Goal: Task Accomplishment & Management: Use online tool/utility

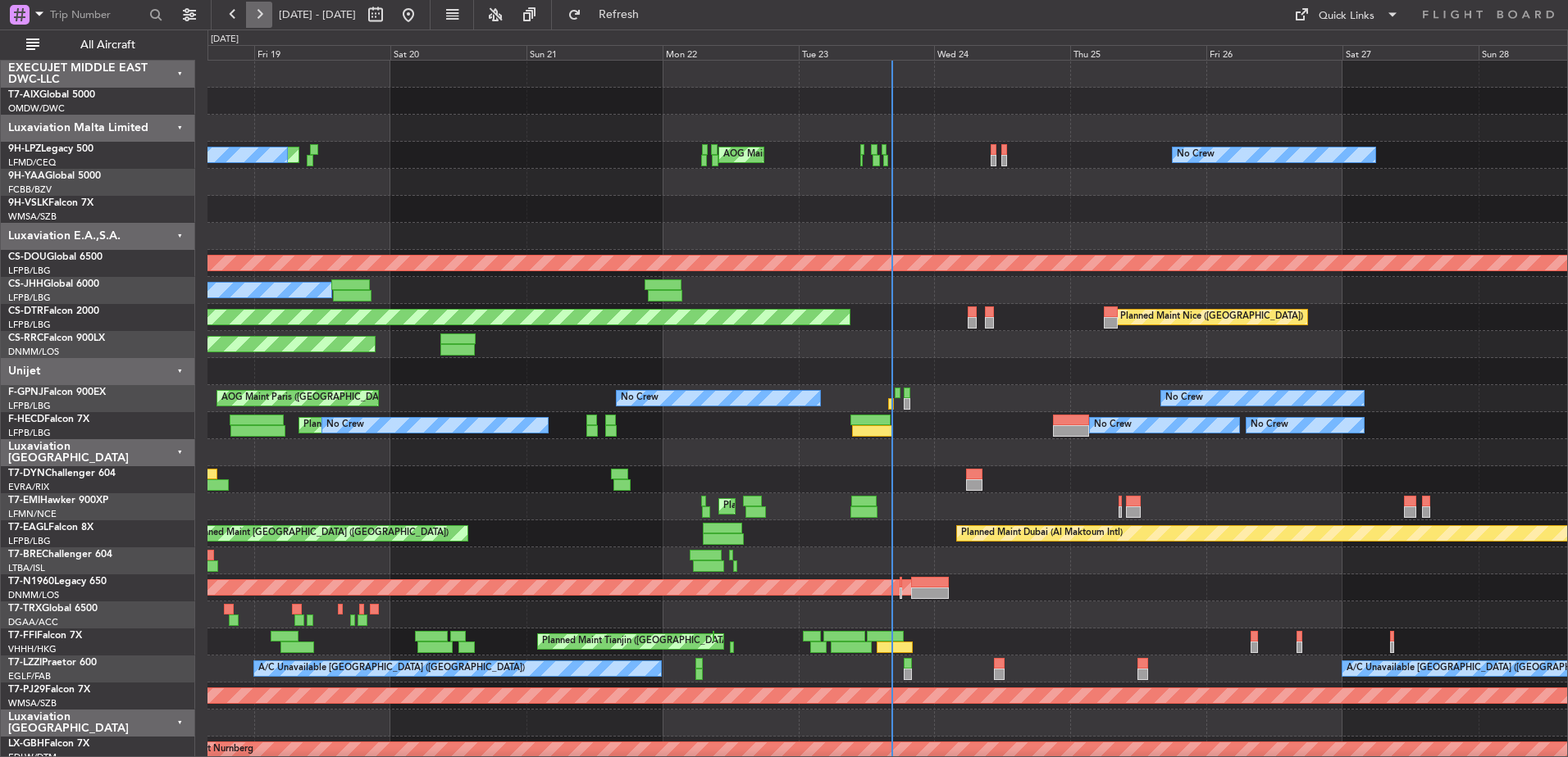
click at [255, 17] on button at bounding box center [259, 15] width 27 height 27
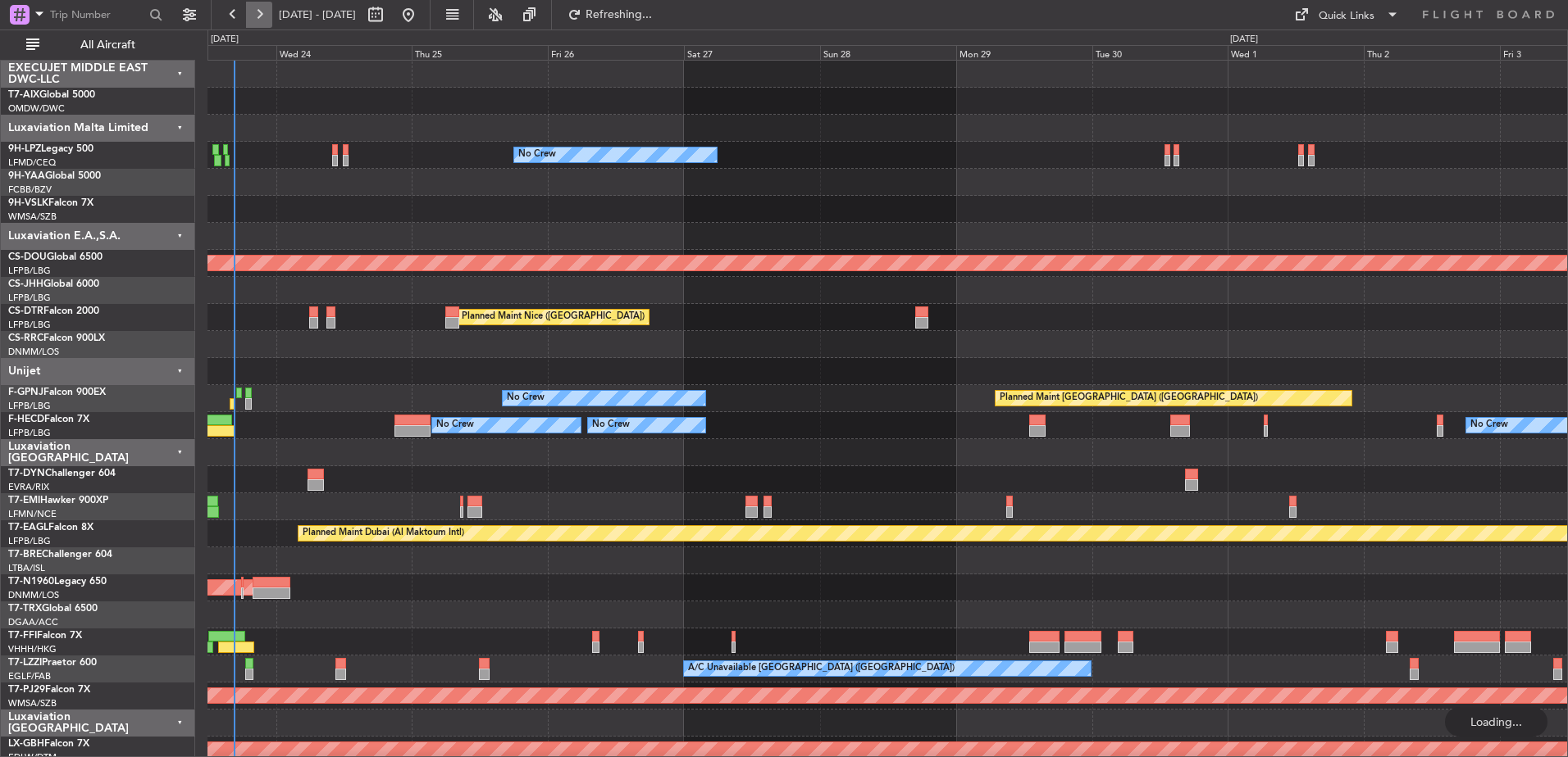
click at [255, 17] on button at bounding box center [259, 15] width 27 height 27
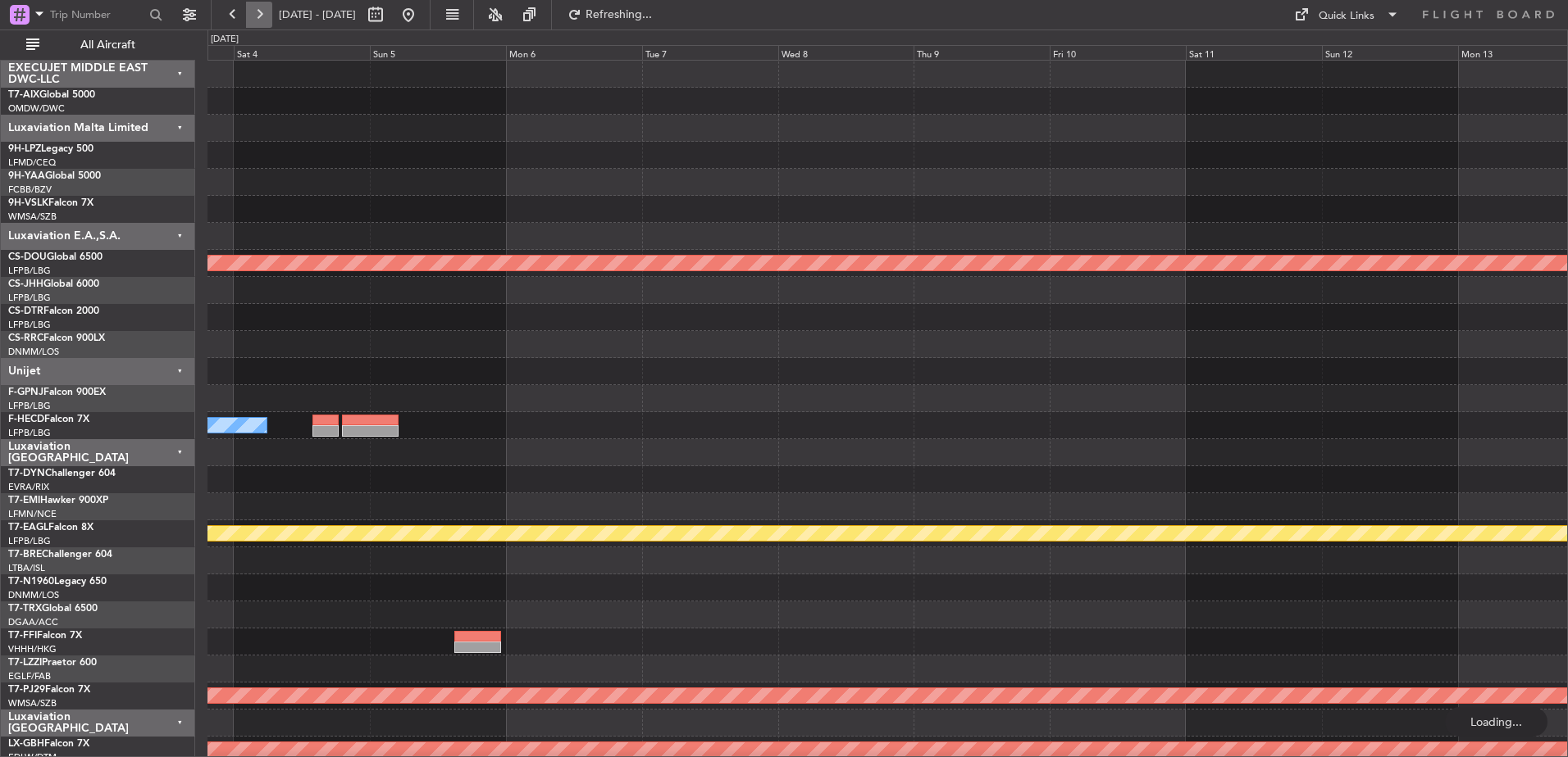
click at [255, 17] on button at bounding box center [259, 15] width 27 height 27
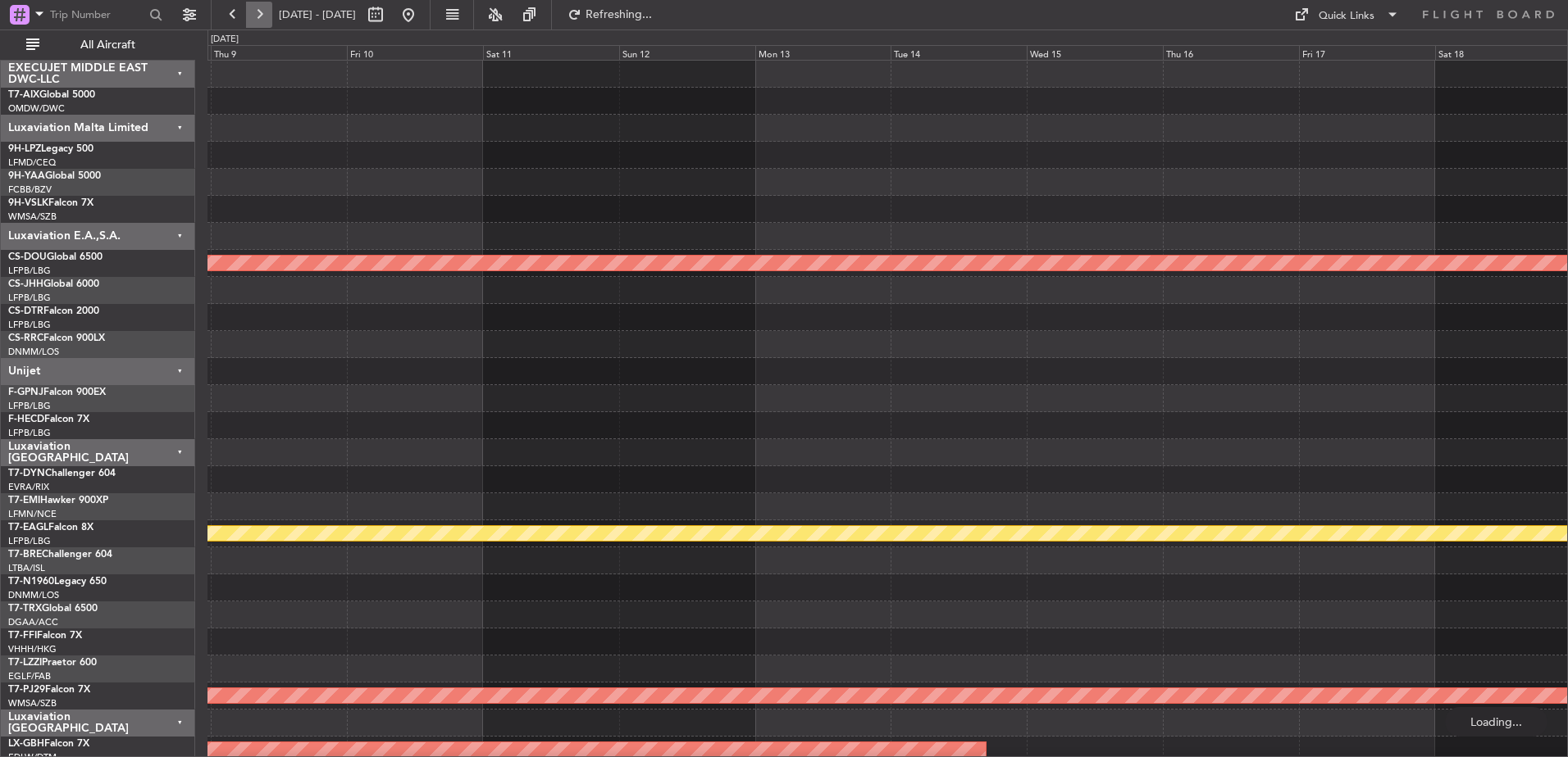
click at [255, 17] on button at bounding box center [259, 15] width 27 height 27
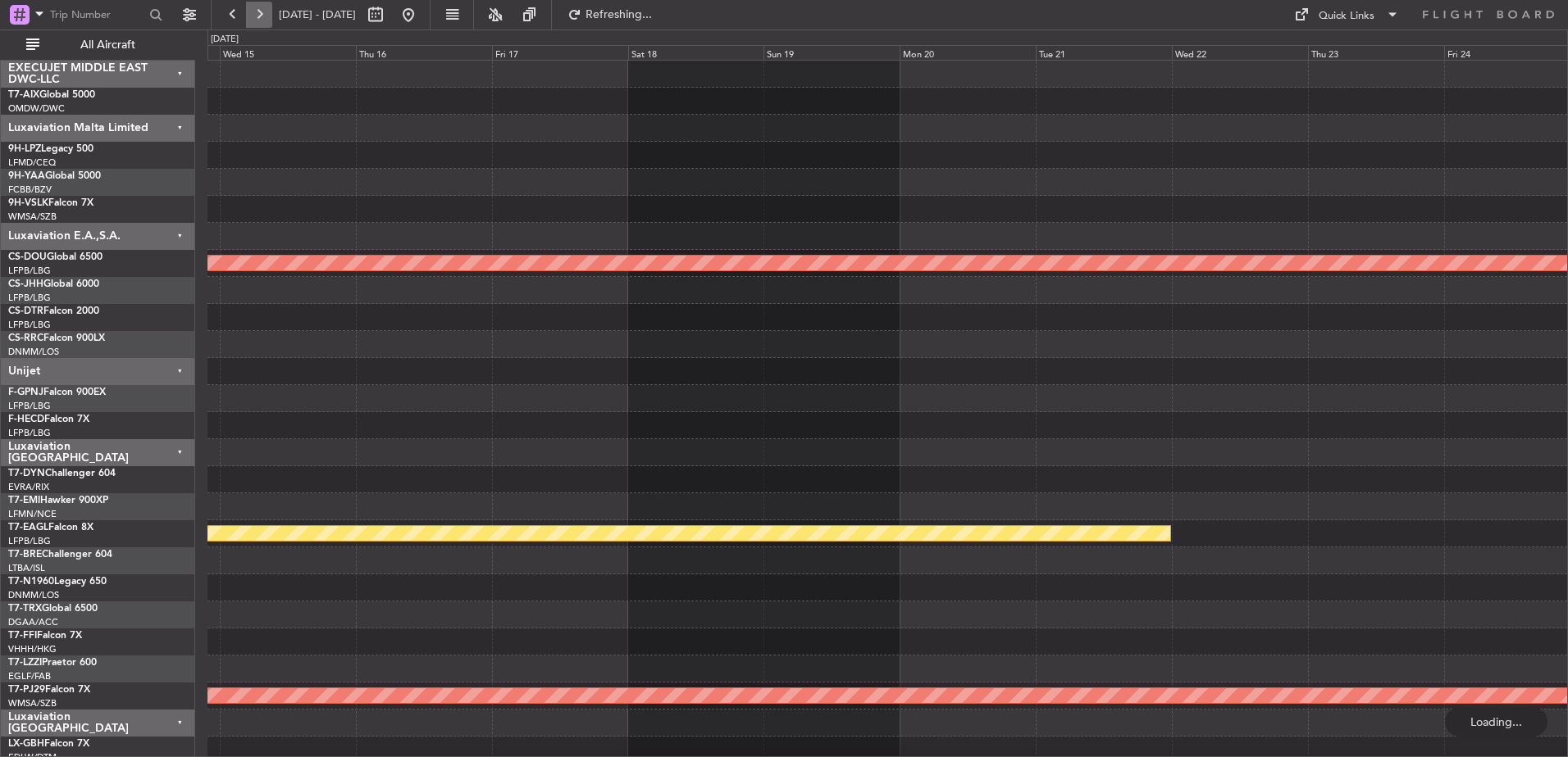
click at [255, 17] on button at bounding box center [259, 15] width 27 height 27
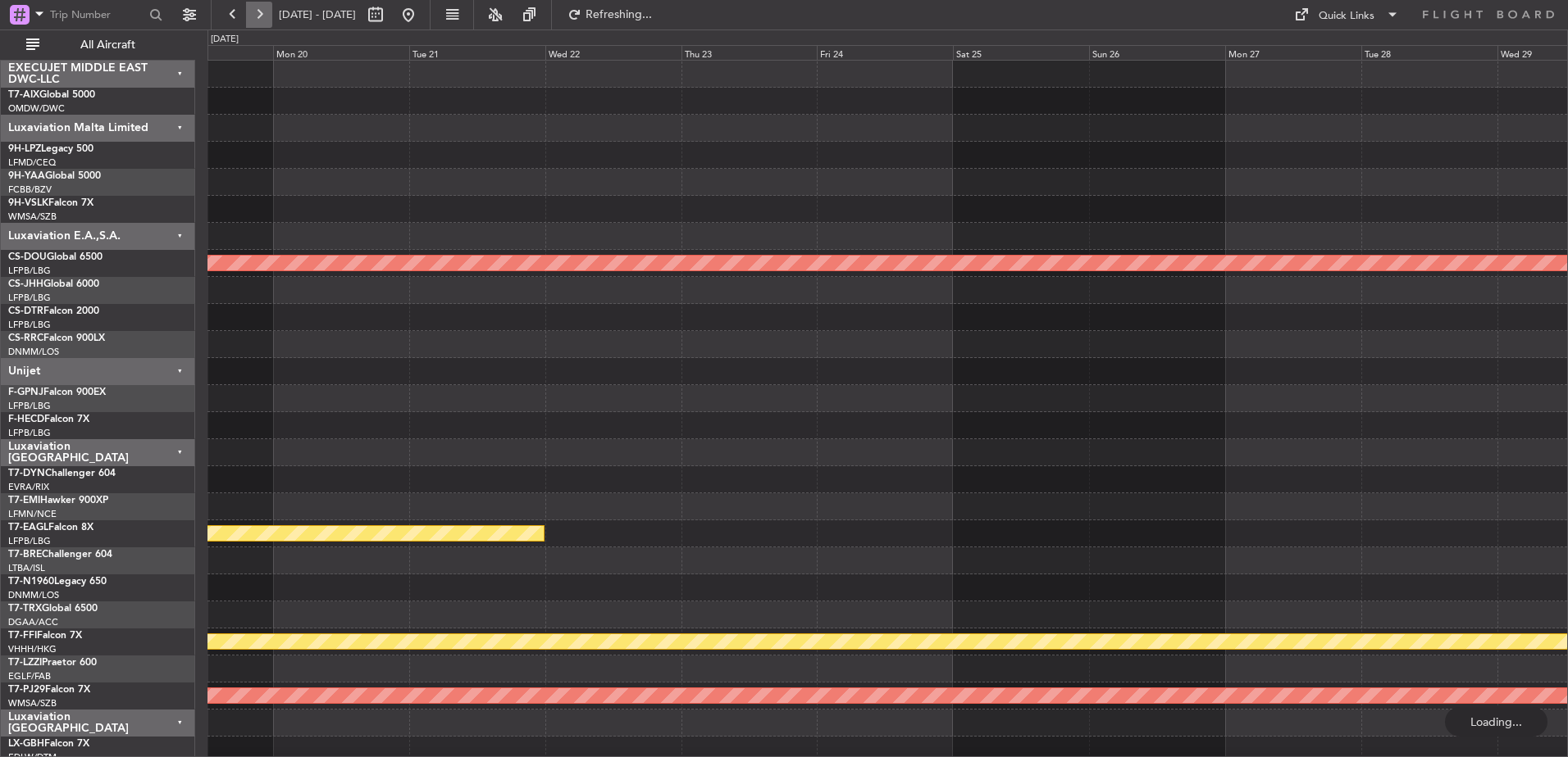
click at [255, 17] on button at bounding box center [259, 15] width 27 height 27
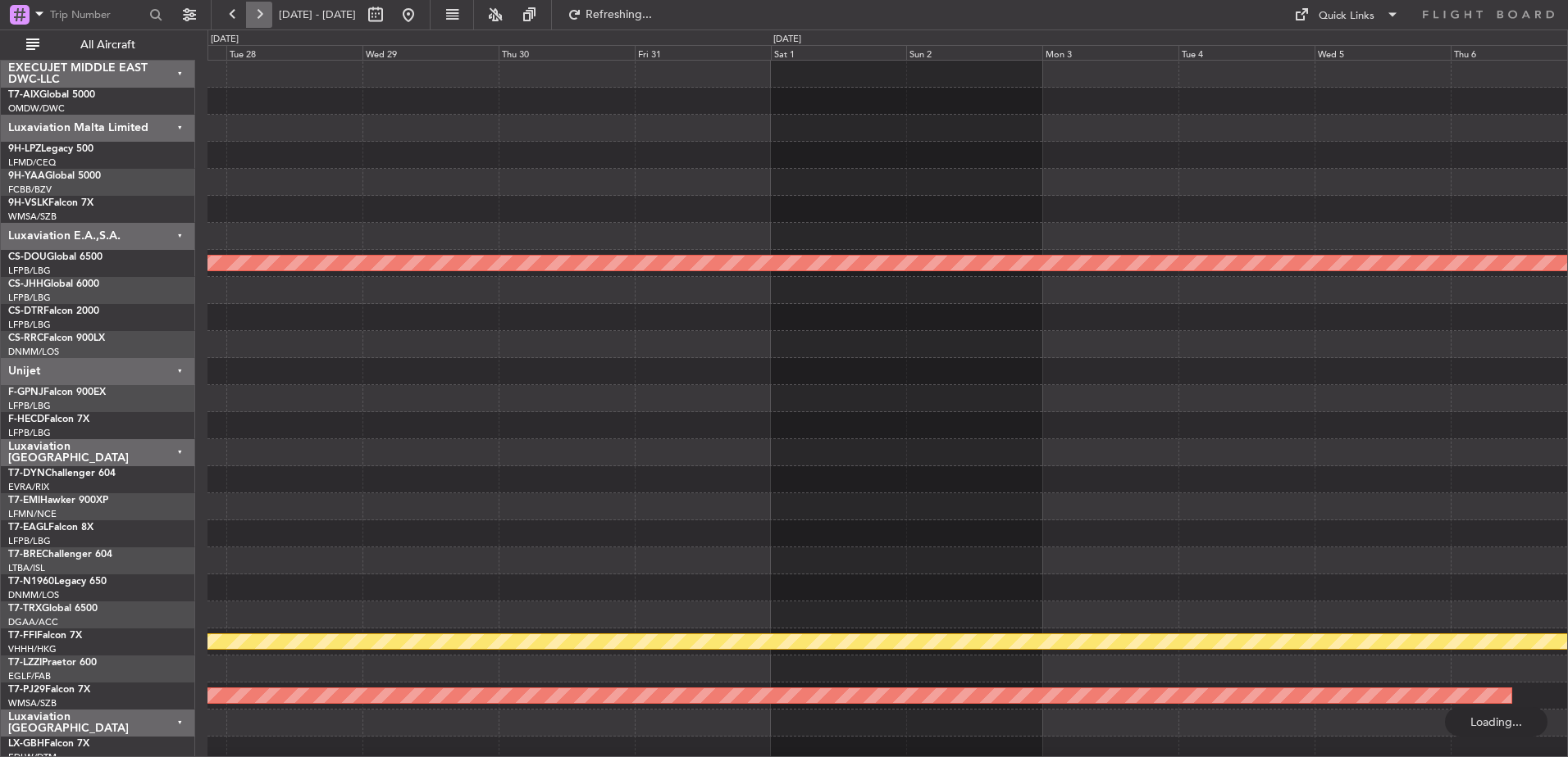
click at [255, 17] on button at bounding box center [259, 15] width 27 height 27
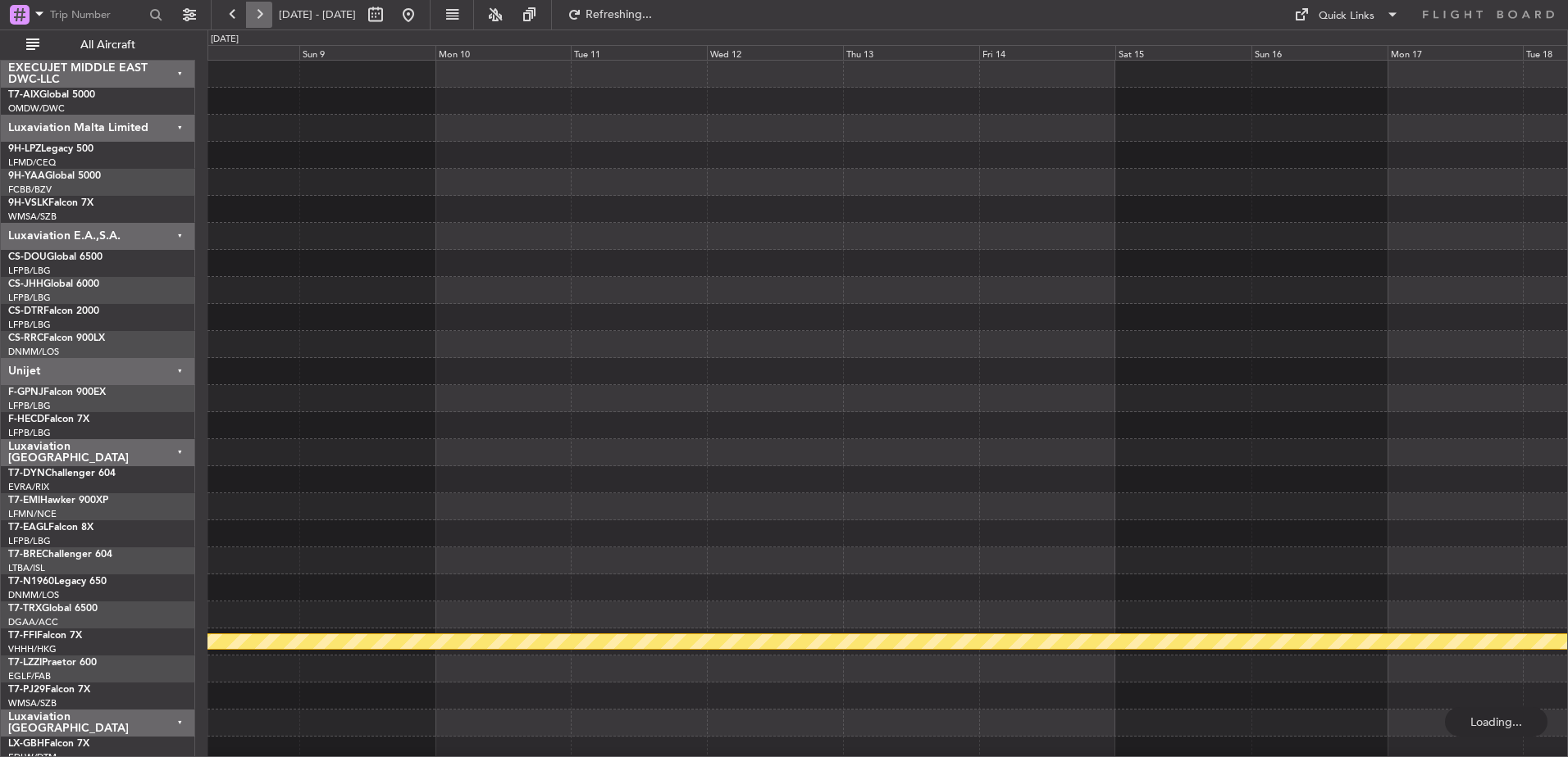
click at [255, 17] on button at bounding box center [259, 15] width 27 height 27
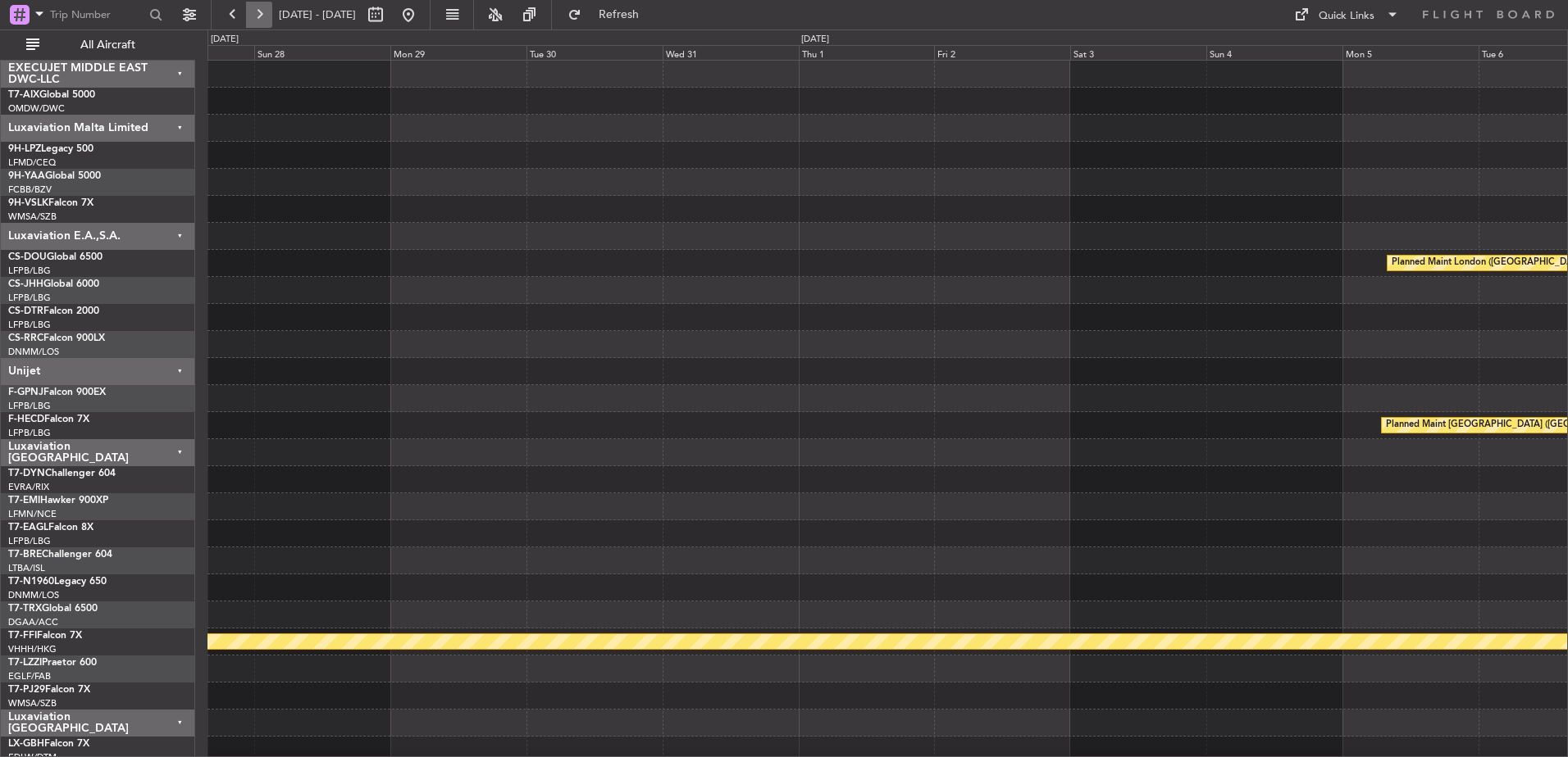
click at [255, 17] on button at bounding box center [259, 15] width 27 height 27
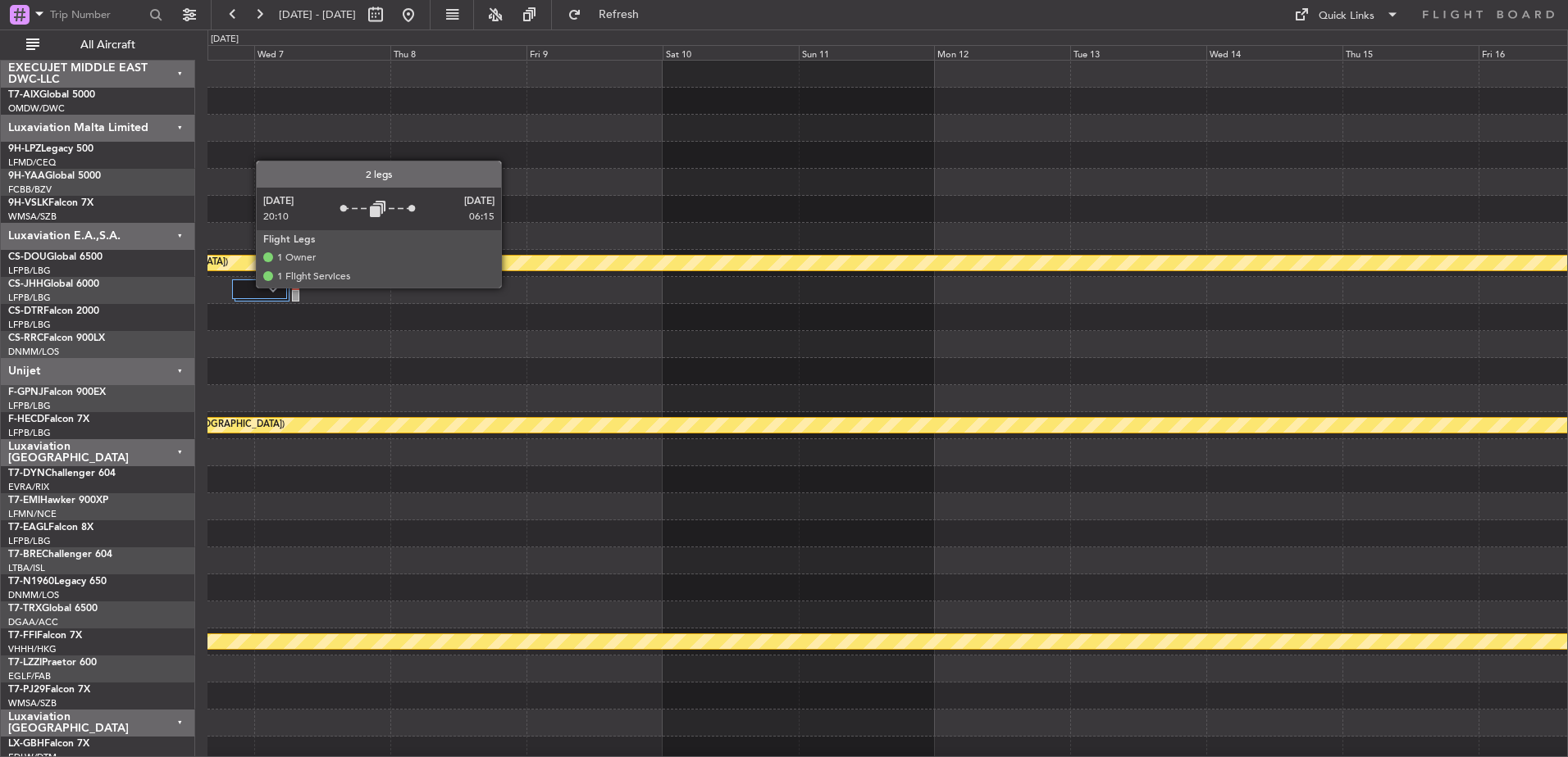
click at [248, 287] on div at bounding box center [259, 289] width 55 height 20
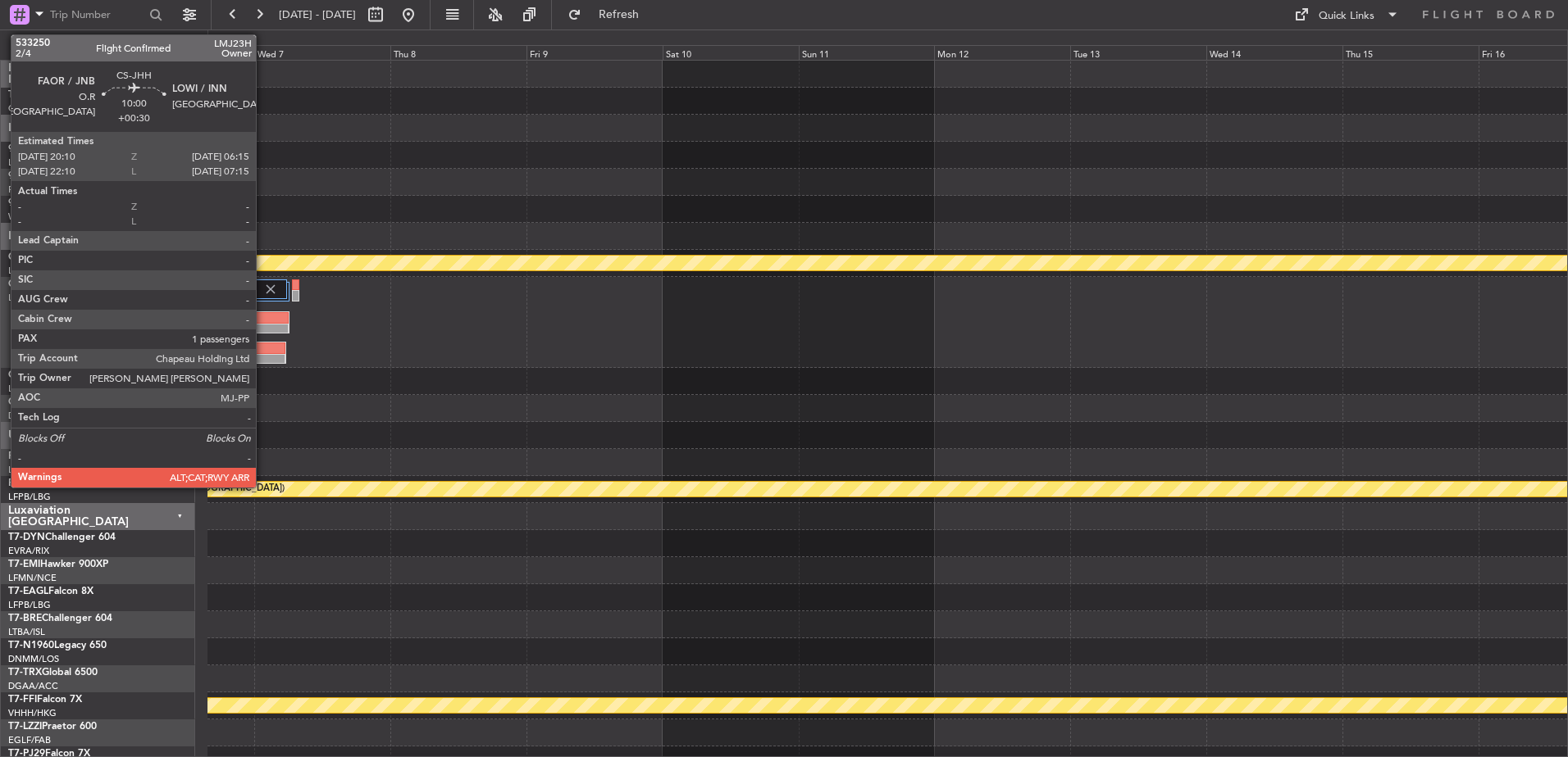
click at [264, 320] on div at bounding box center [260, 318] width 56 height 12
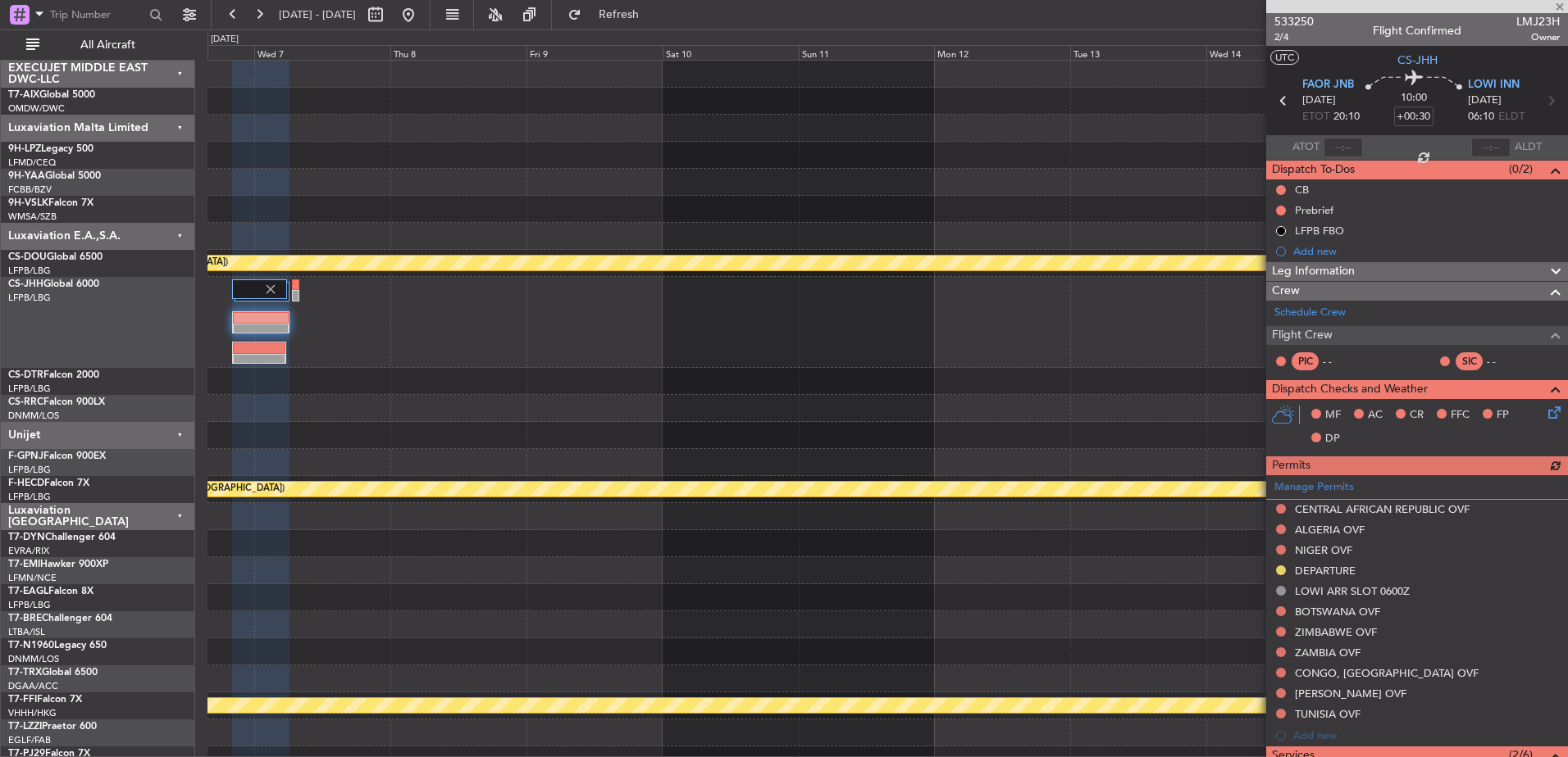
scroll to position [283, 0]
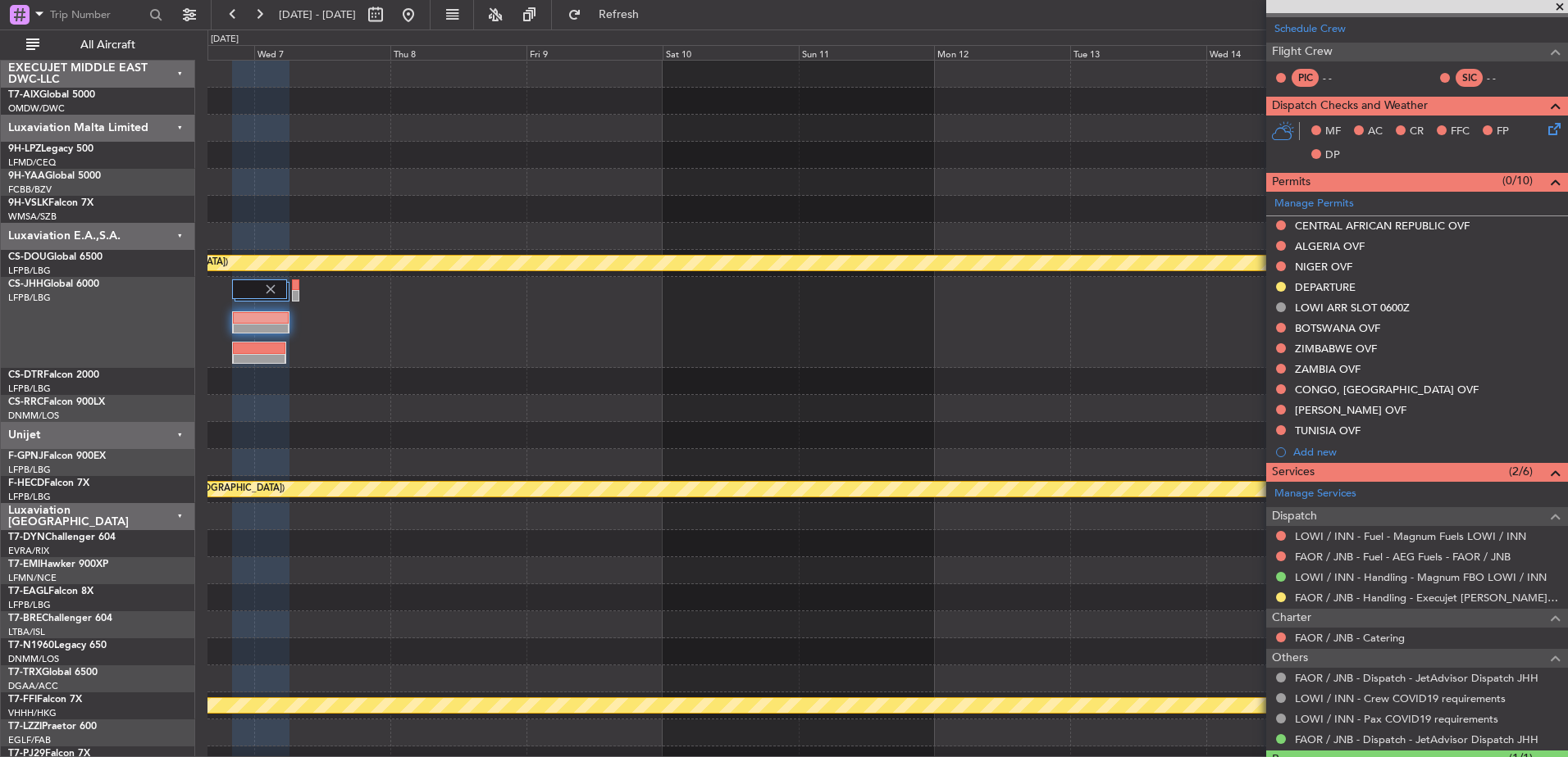
click at [999, 436] on div at bounding box center [887, 436] width 1360 height 27
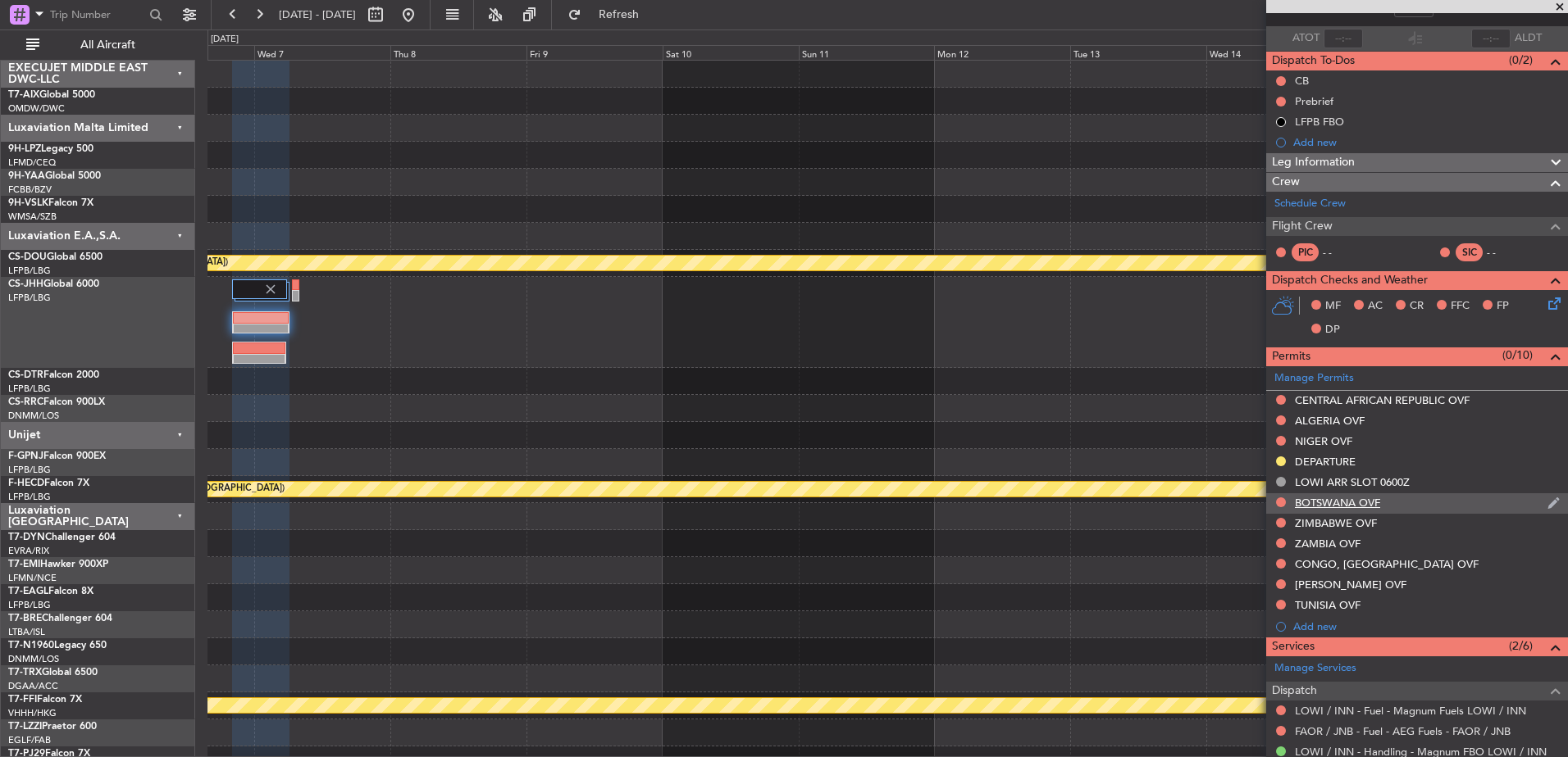
scroll to position [108, 0]
click at [1558, 6] on span at bounding box center [1560, 7] width 17 height 15
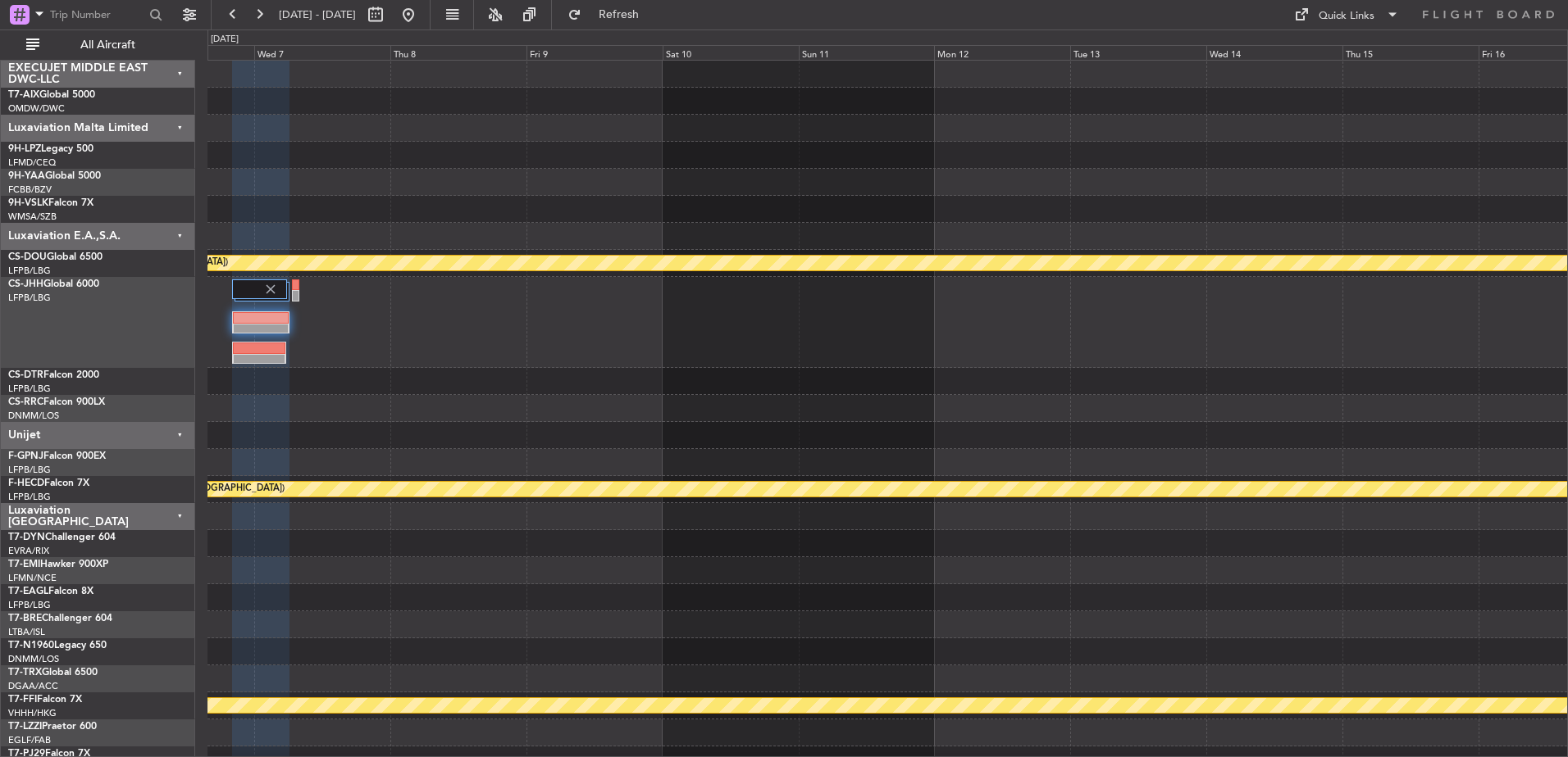
type input "0"
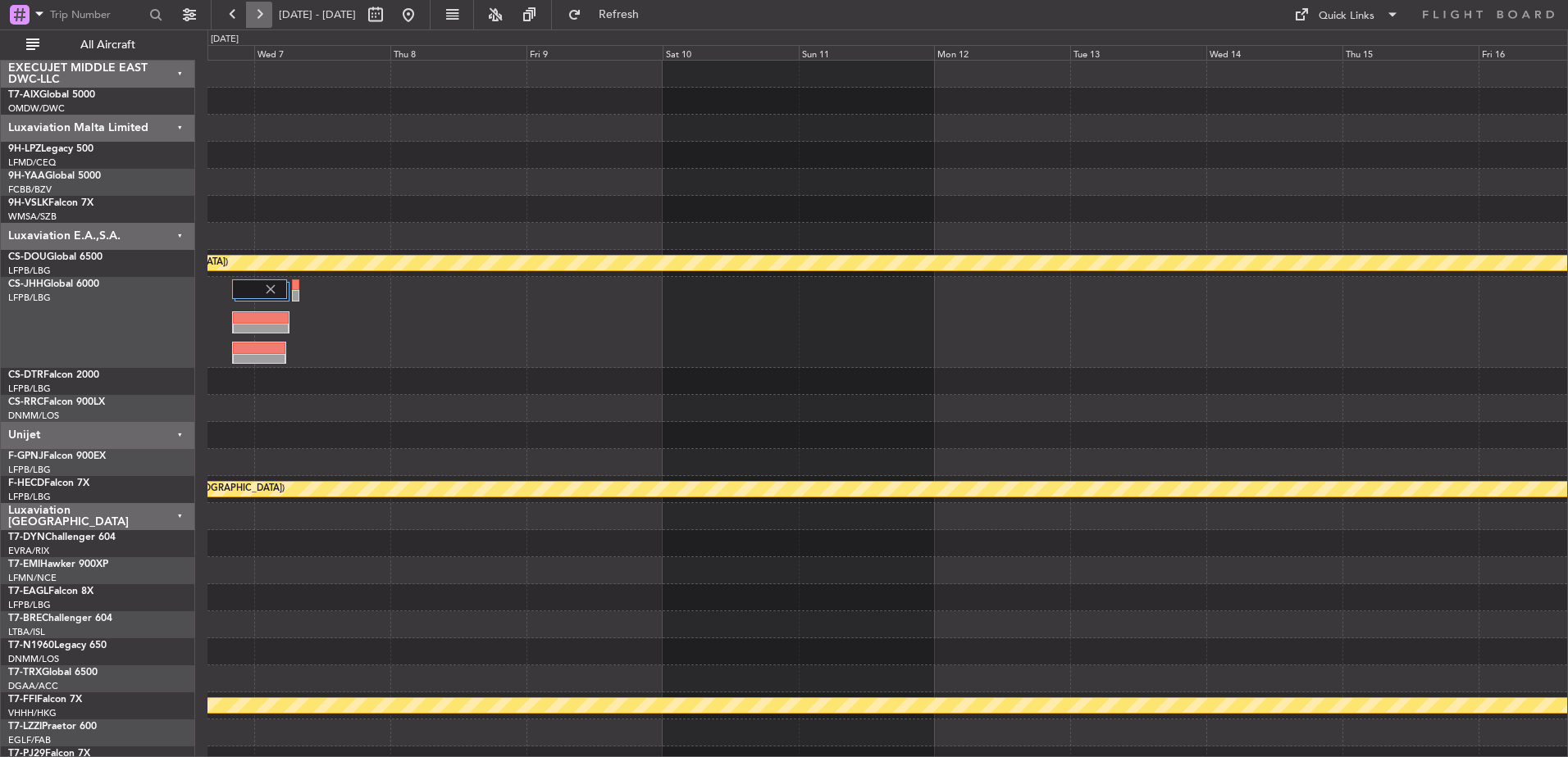
click at [264, 13] on button at bounding box center [259, 15] width 27 height 27
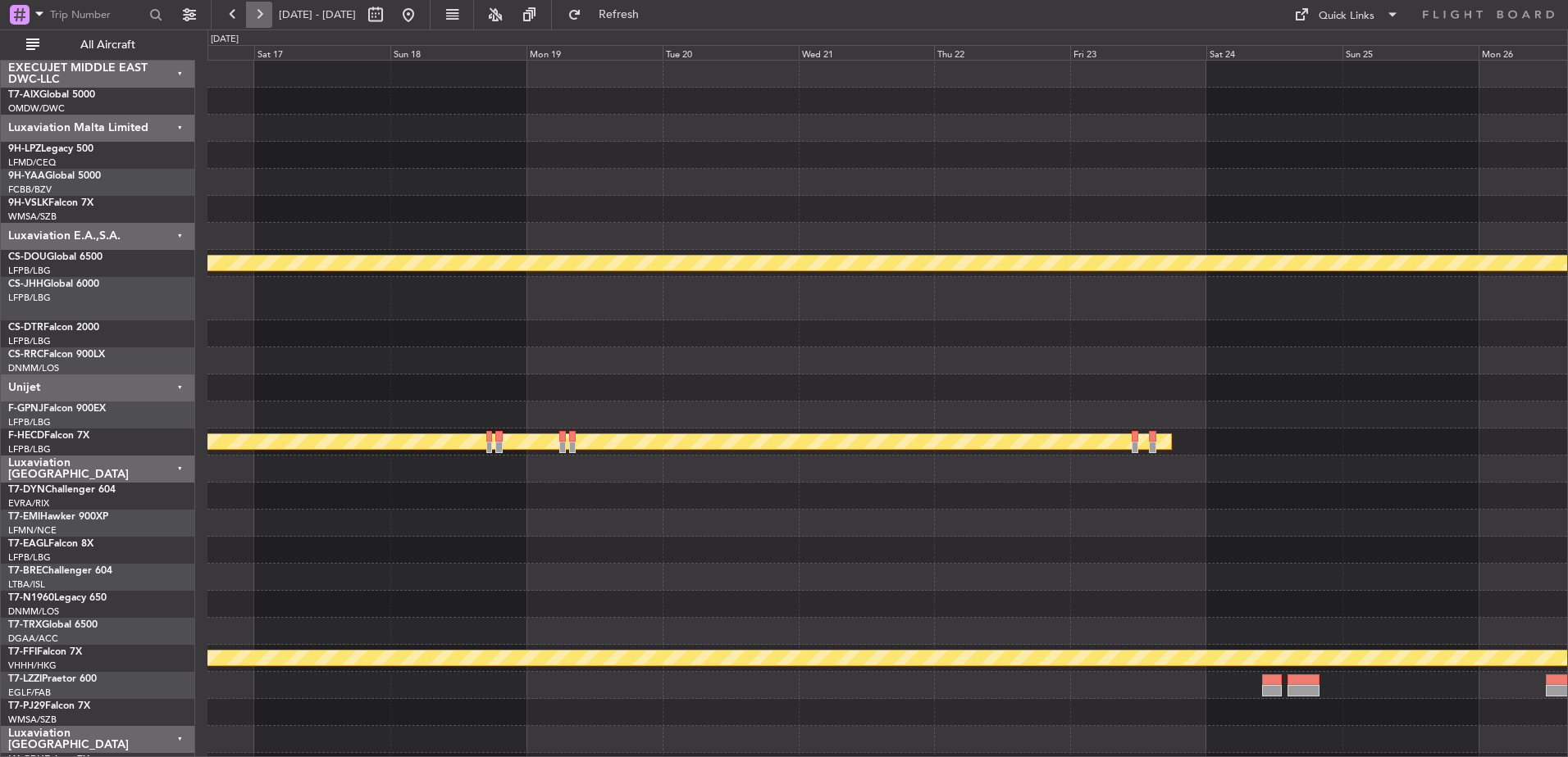
click at [264, 13] on button at bounding box center [259, 15] width 27 height 27
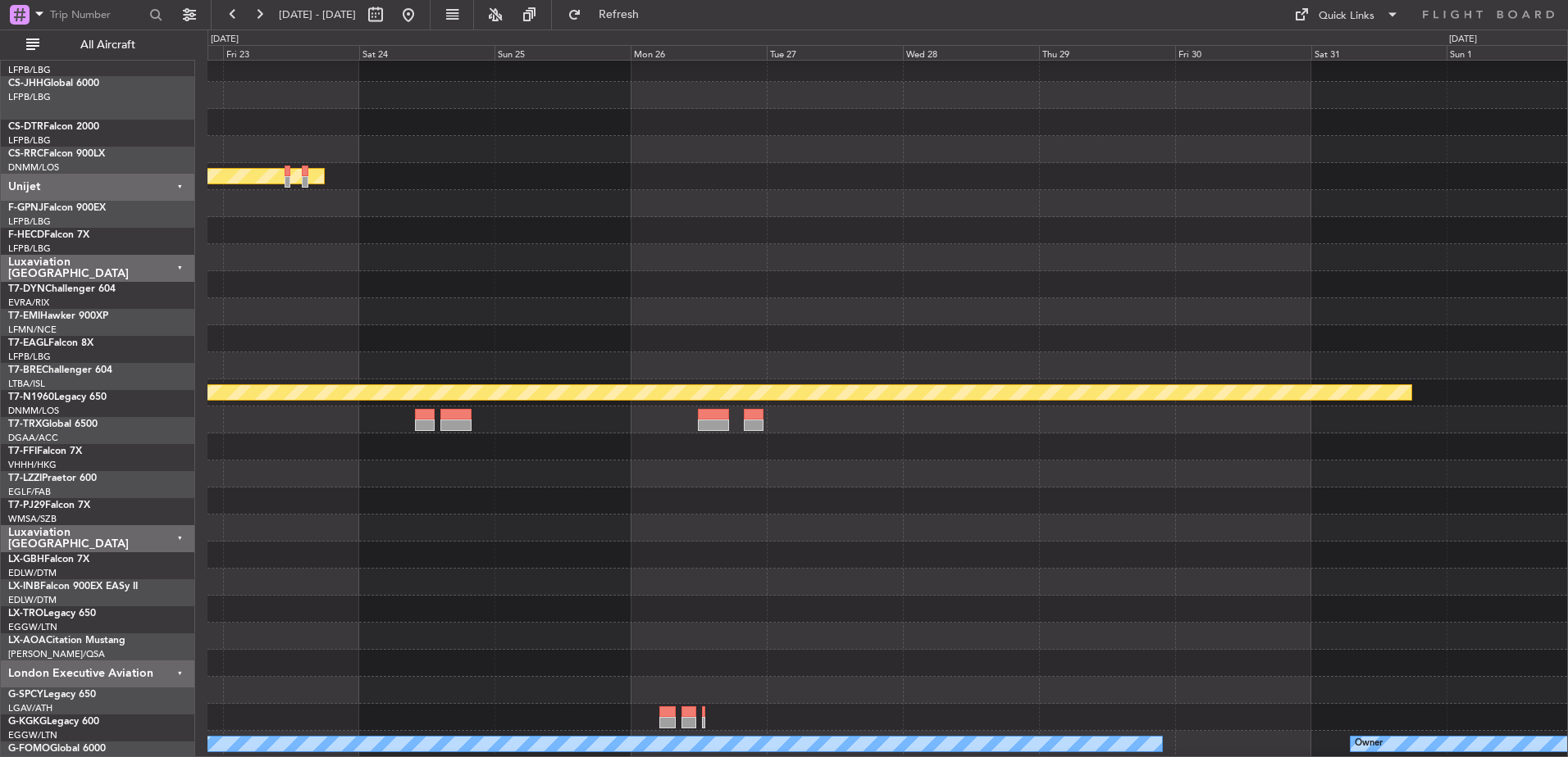
scroll to position [316, 0]
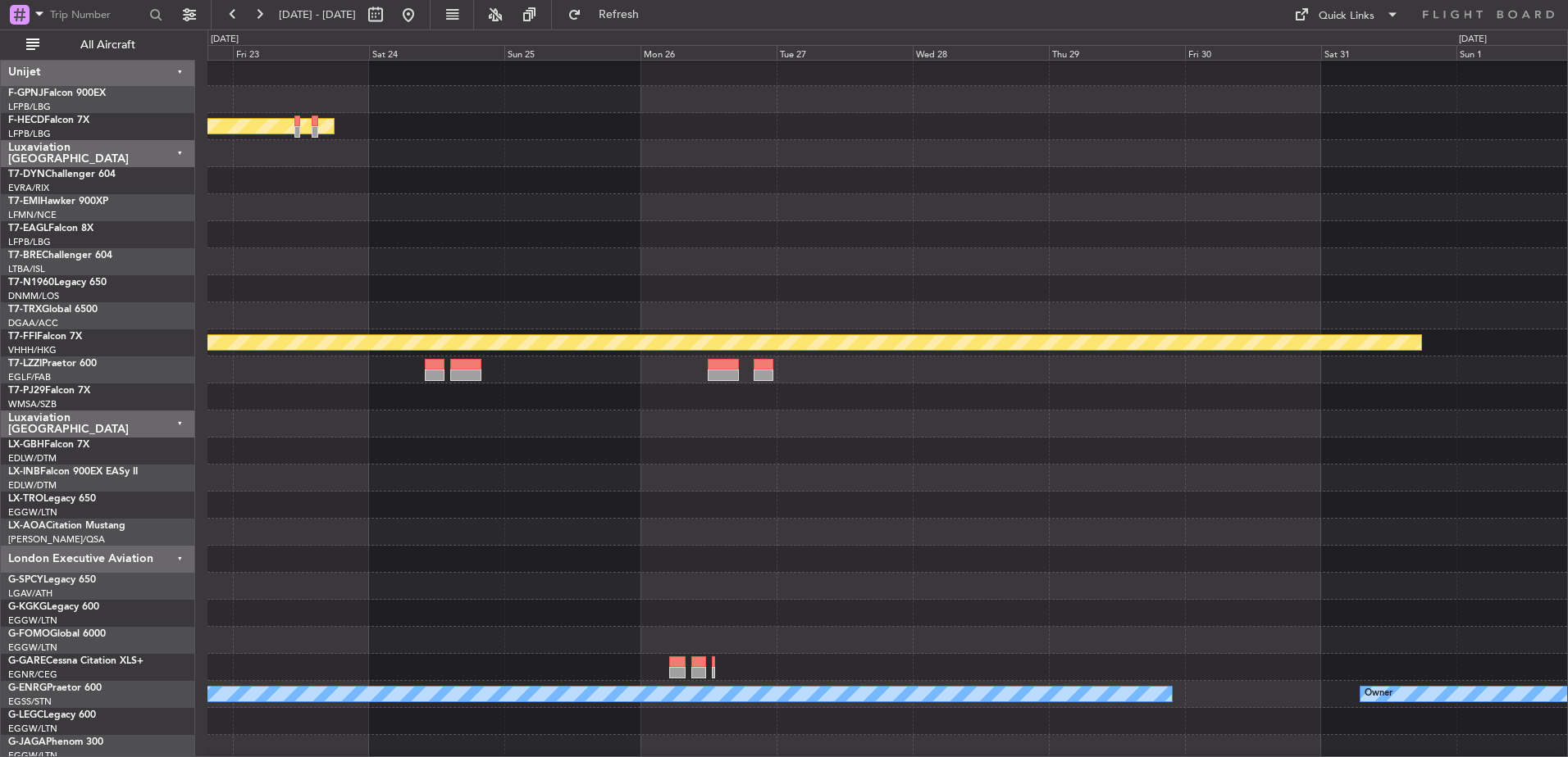
click at [652, 229] on div at bounding box center [887, 234] width 1360 height 27
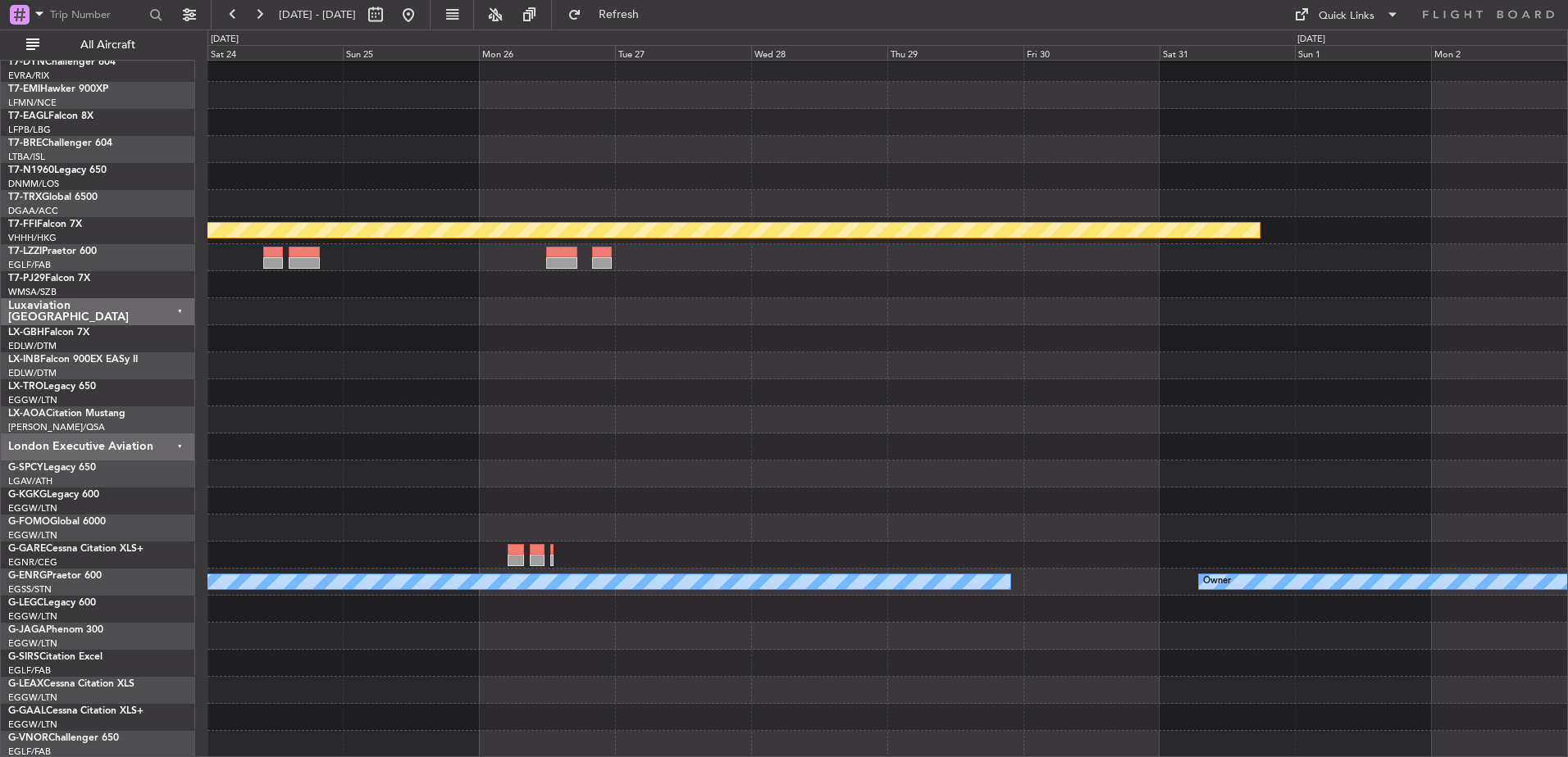
click at [590, 386] on div "Planned Maint Geneva (Cointrin) Owner Owner" at bounding box center [887, 195] width 1360 height 1126
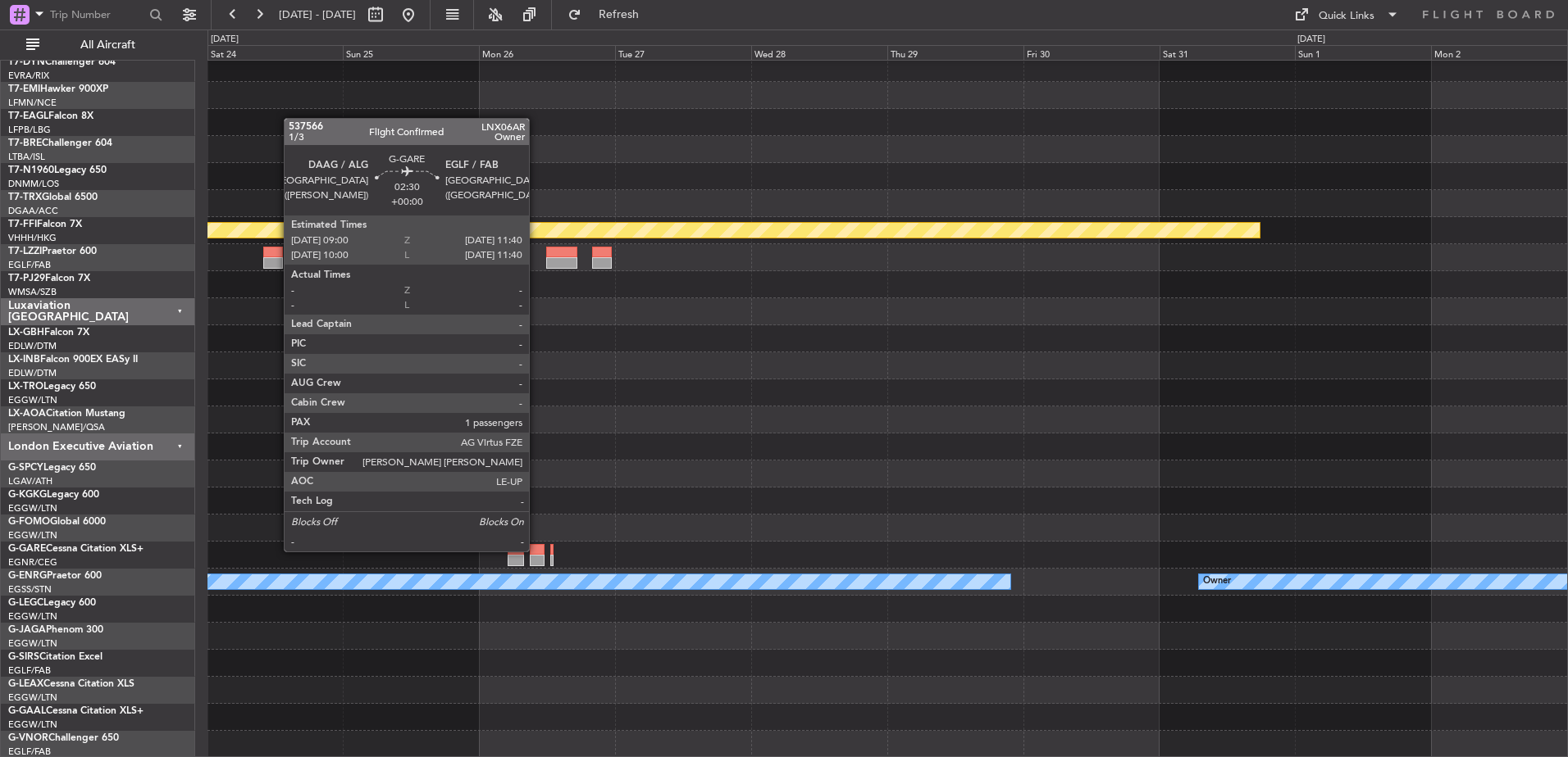
click at [536, 550] on div at bounding box center [537, 550] width 16 height 12
click at [534, 553] on div at bounding box center [537, 550] width 16 height 12
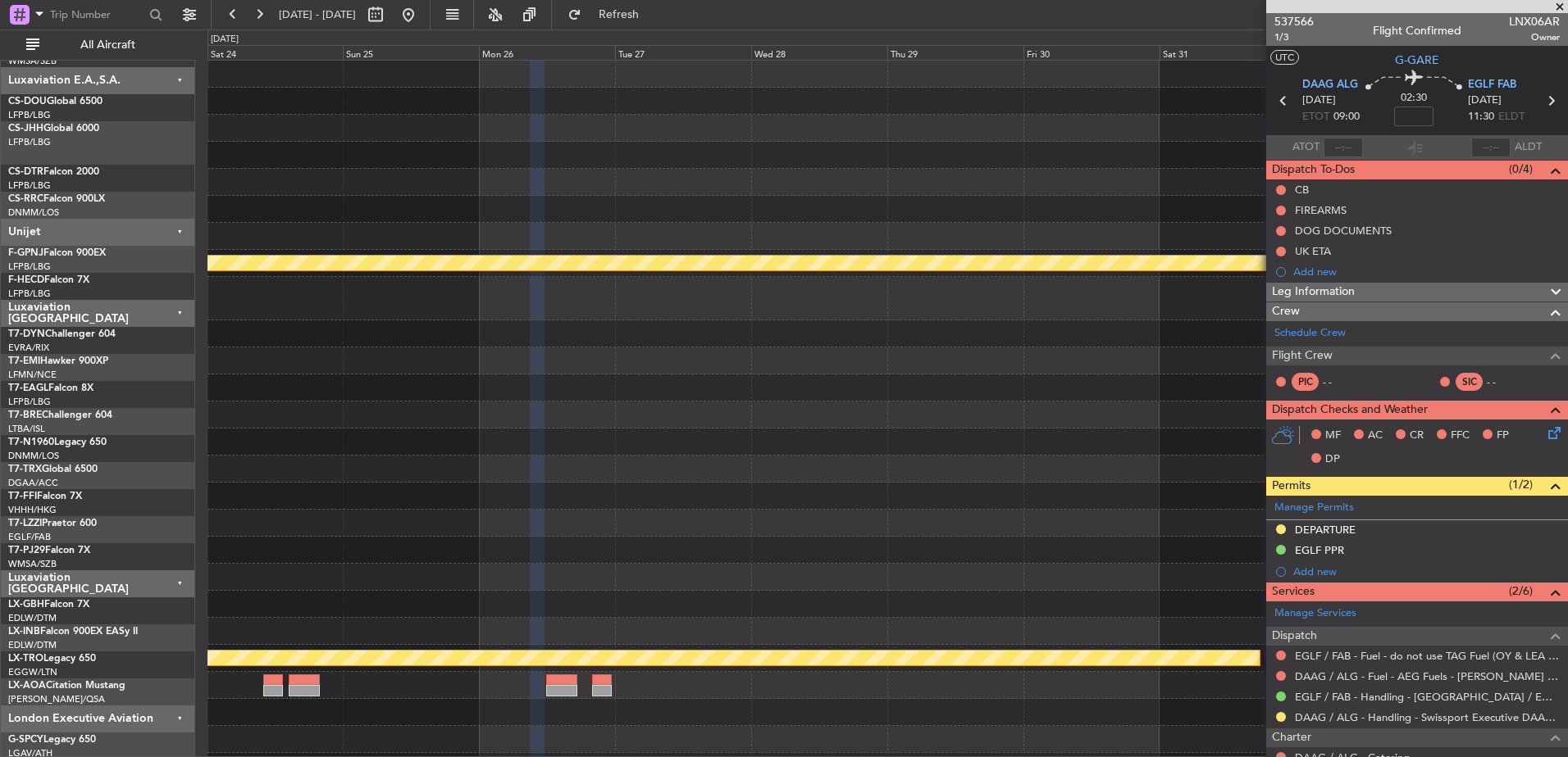
scroll to position [0, 0]
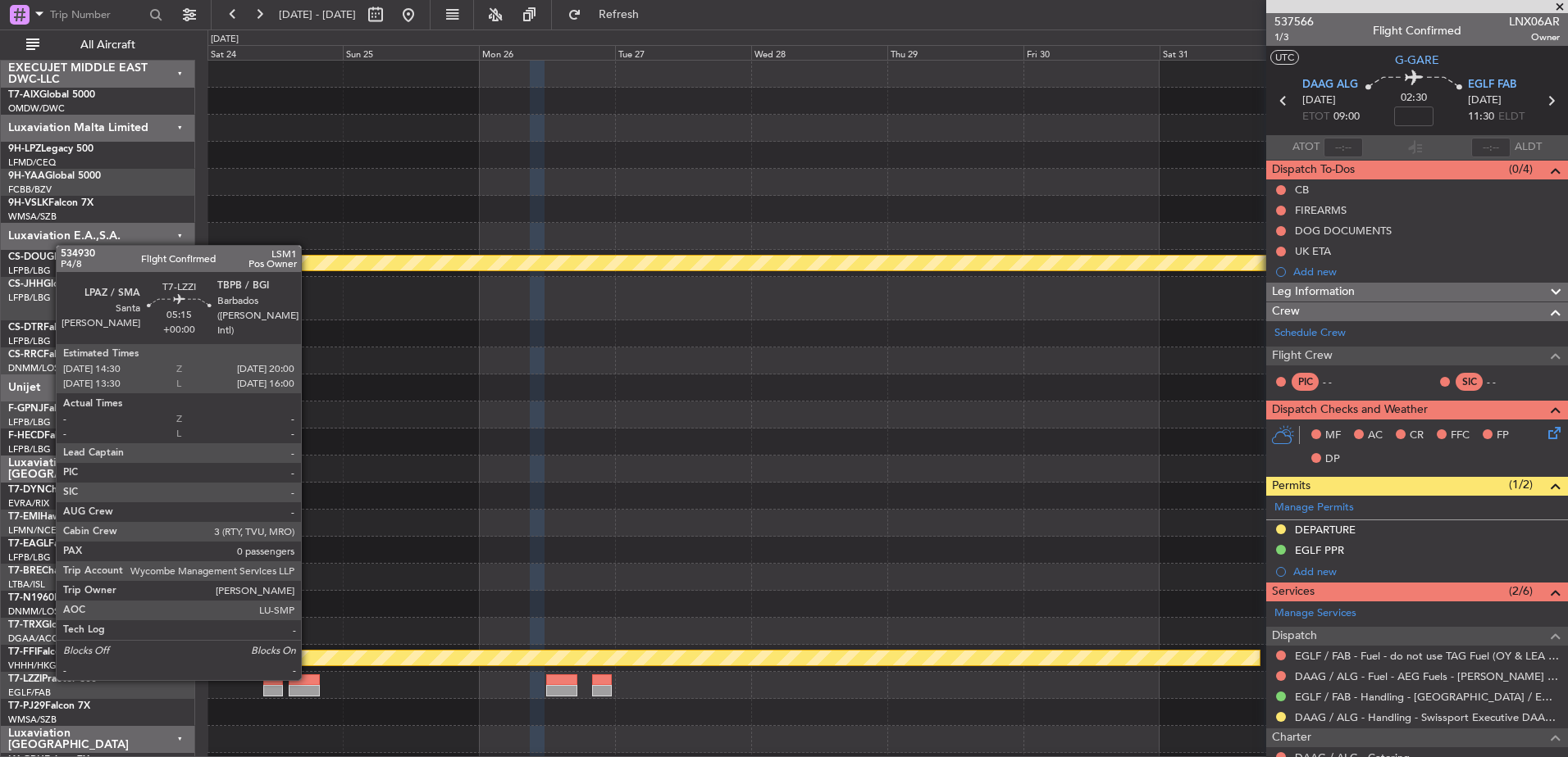
click at [308, 678] on div at bounding box center [304, 680] width 32 height 12
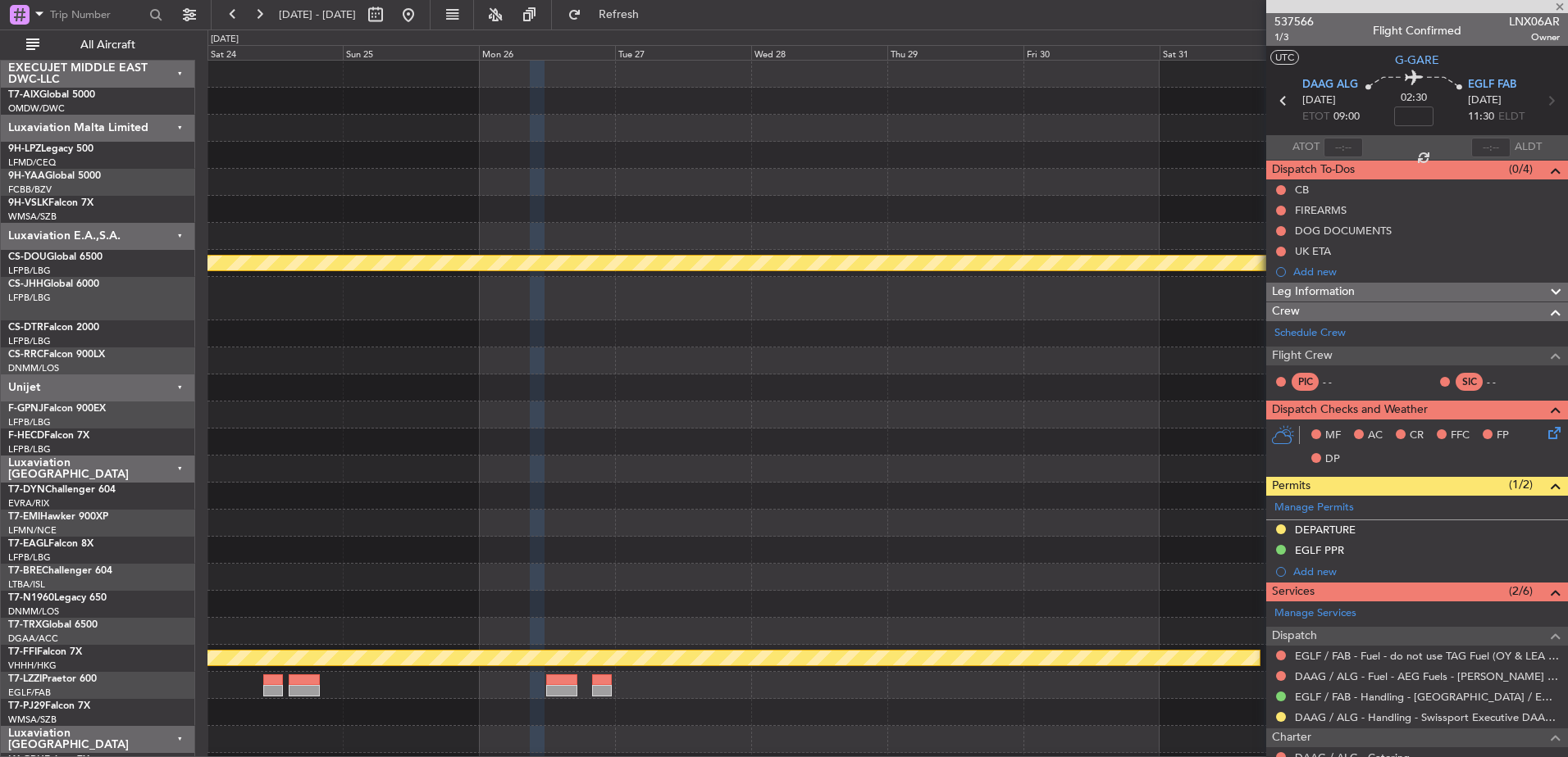
type input "0"
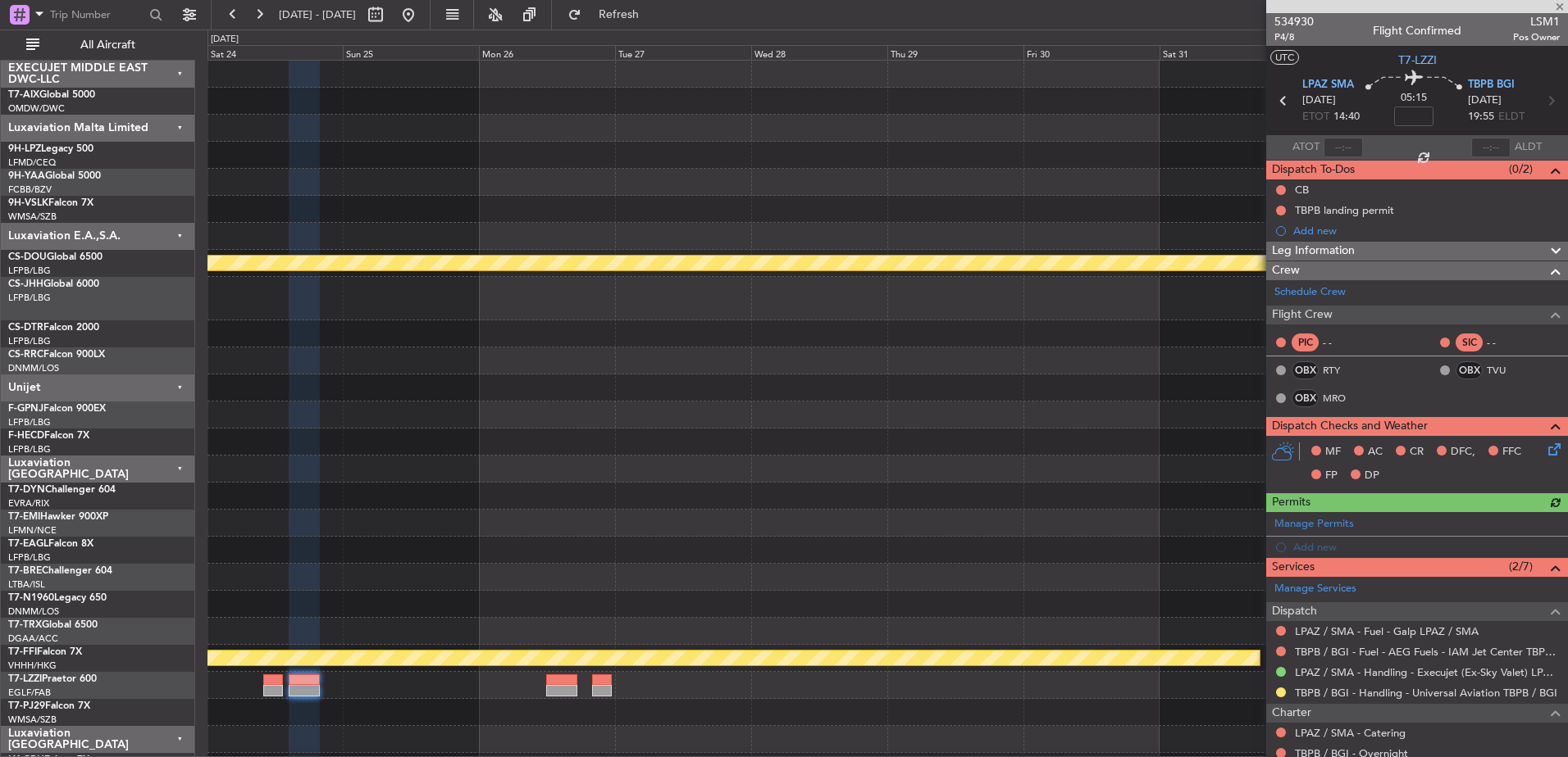
click at [1562, 4] on div at bounding box center [1417, 7] width 302 height 13
click at [1564, 2] on span at bounding box center [1560, 7] width 17 height 15
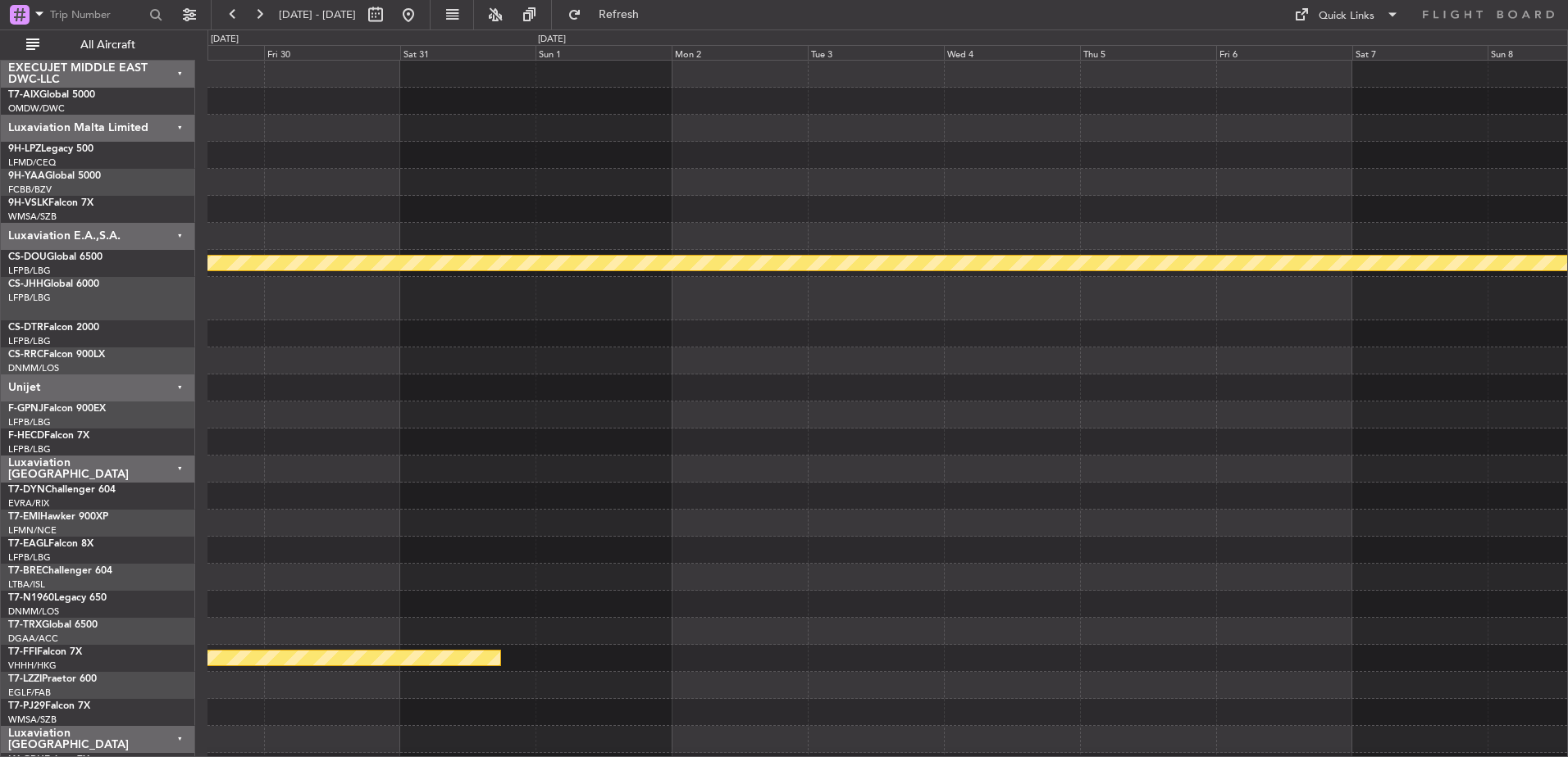
click at [482, 340] on div "Planned Maint London ([GEOGRAPHIC_DATA]) Planned Maint Geneva ([GEOGRAPHIC_DATA…" at bounding box center [887, 623] width 1360 height 1126
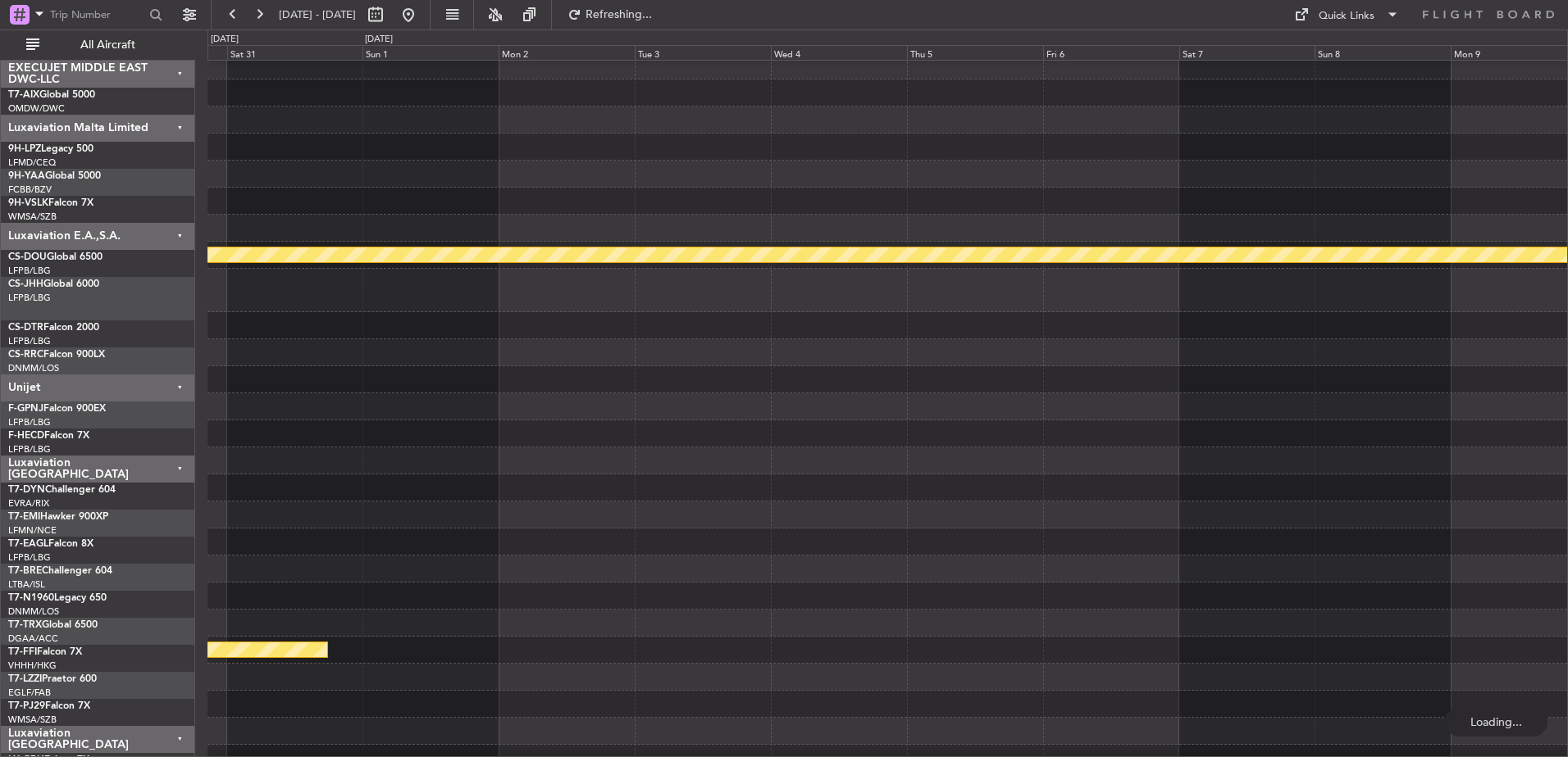
click at [10, 526] on div "Planned Maint London ([GEOGRAPHIC_DATA]) Planned Maint Geneva ([GEOGRAPHIC_DATA…" at bounding box center [784, 393] width 1568 height 728
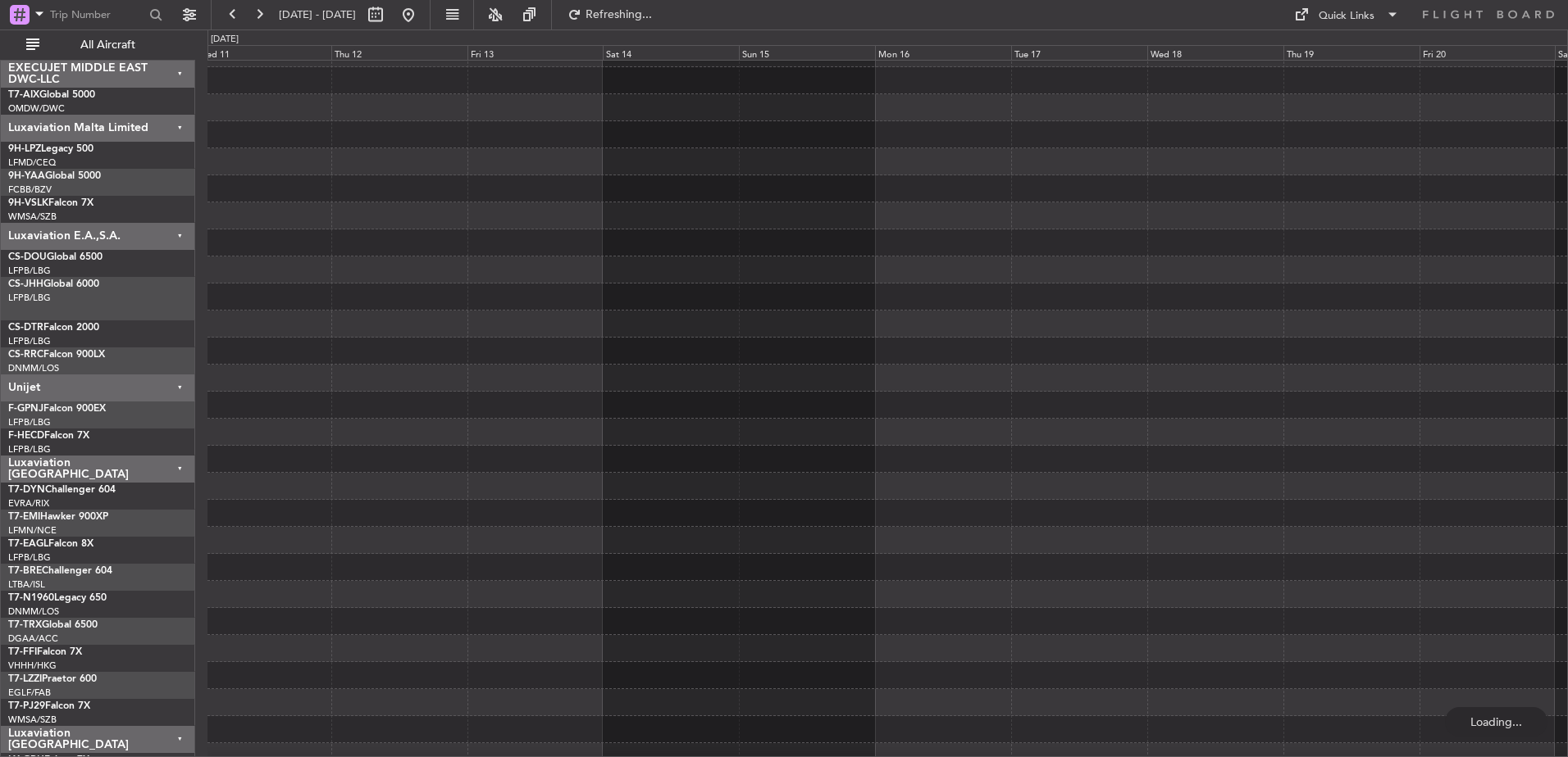
scroll to position [253, 0]
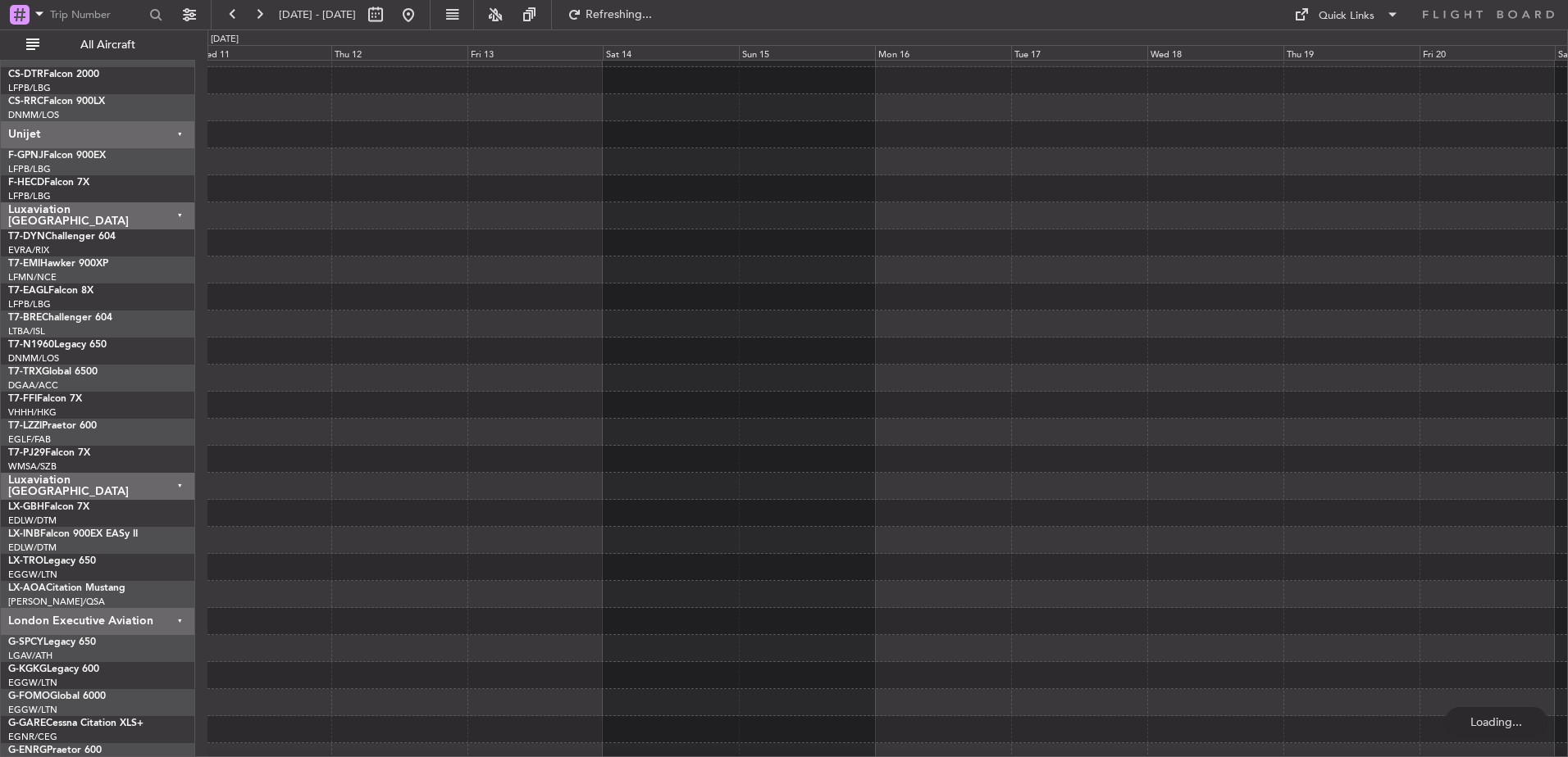
click at [0, 278] on html "[DATE] - [DATE] Refreshing... Quick Links All Aircraft EXECUJET MIDDLE EAST DWC…" at bounding box center [784, 378] width 1568 height 757
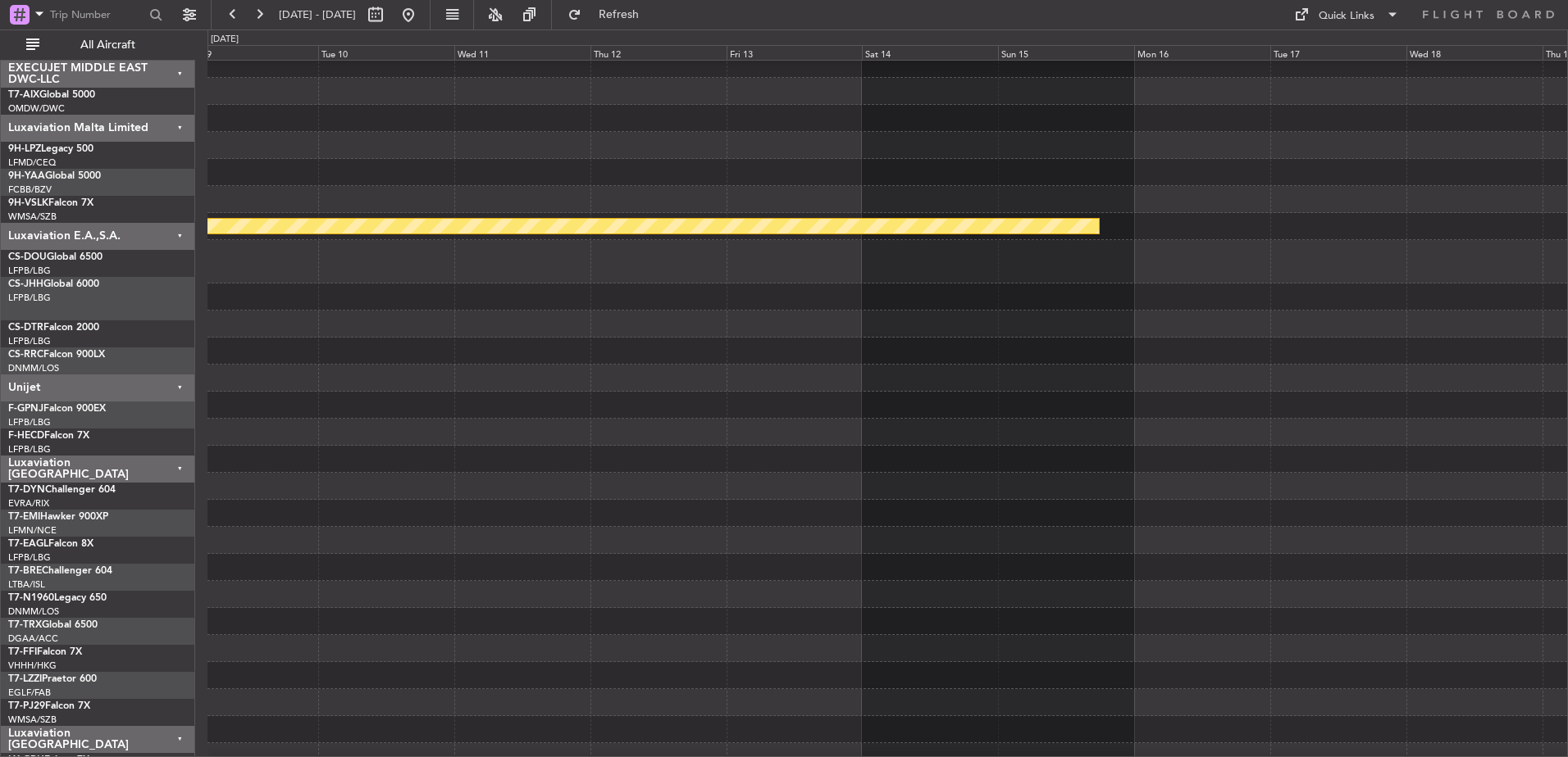
scroll to position [31, 0]
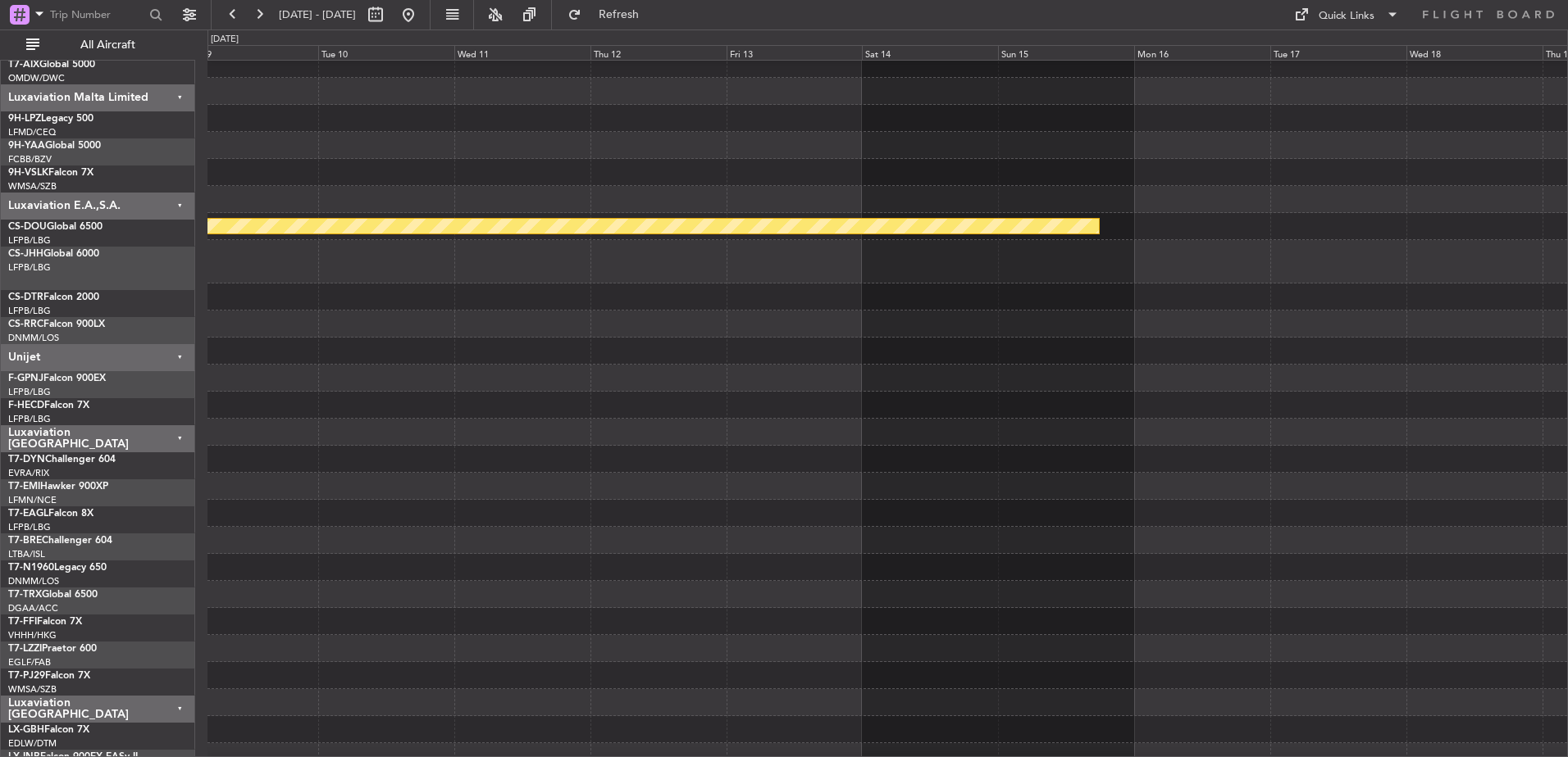
click at [1206, 409] on div at bounding box center [887, 405] width 1360 height 27
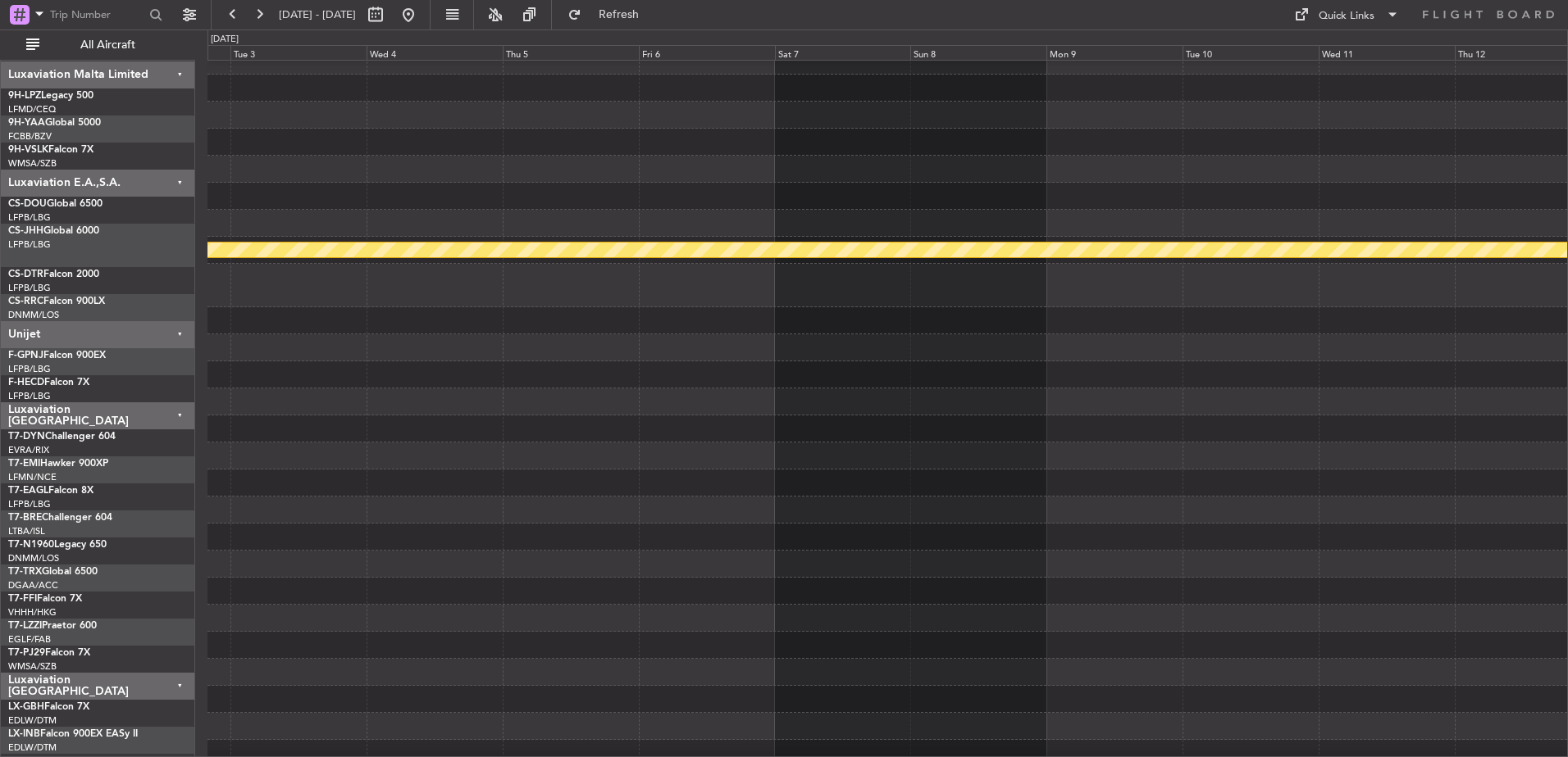
scroll to position [0, 0]
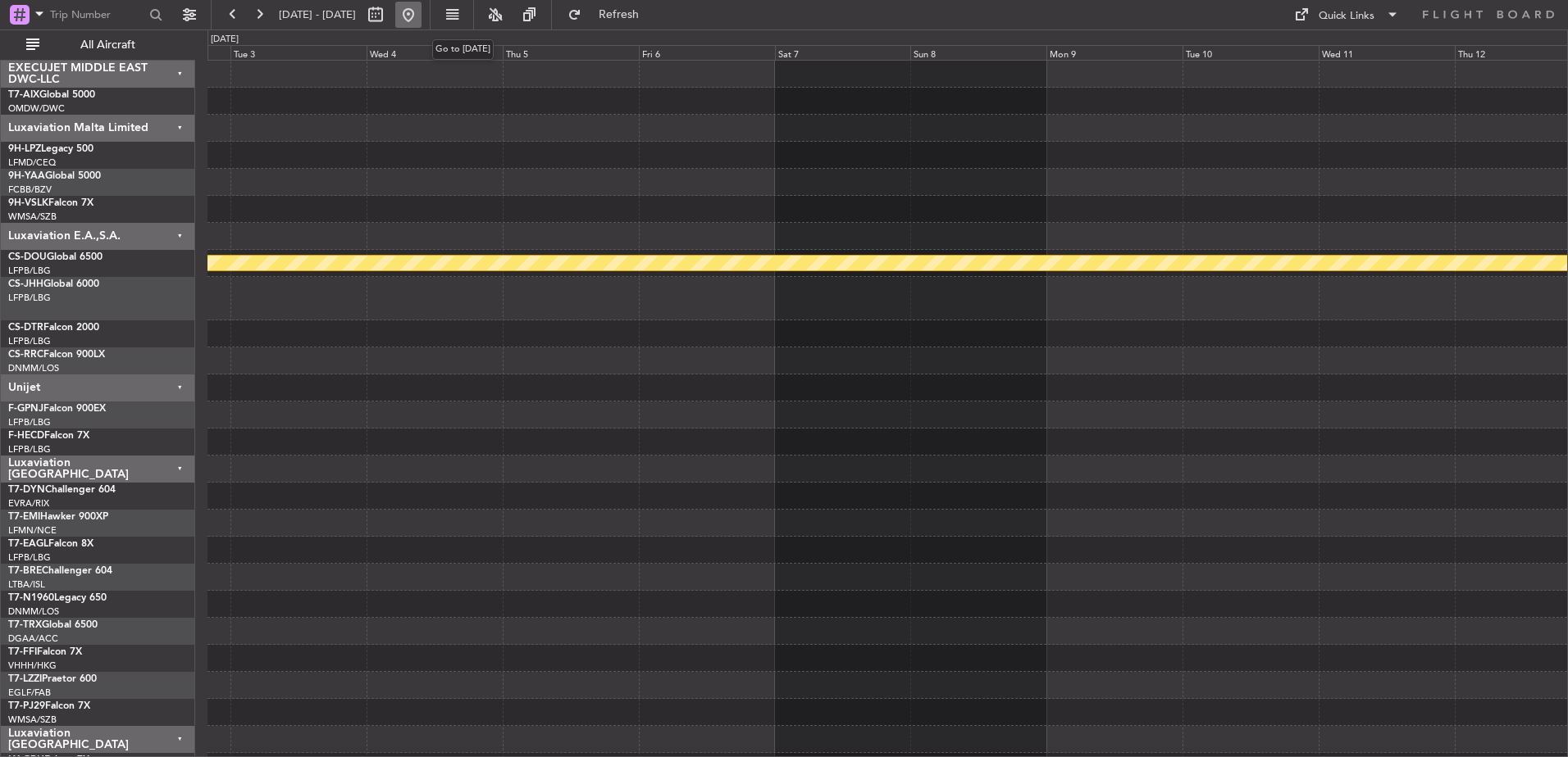
click at [422, 18] on button at bounding box center [409, 15] width 27 height 27
